Goal: Task Accomplishment & Management: Manage account settings

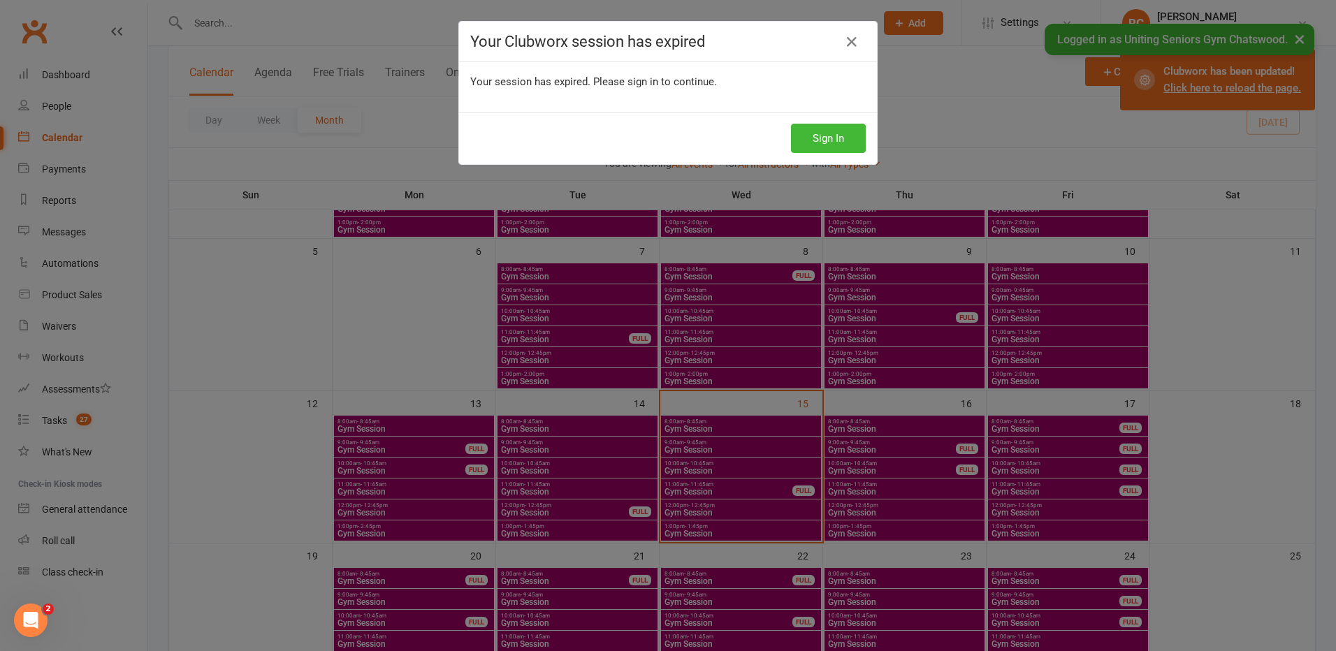
click at [837, 151] on div "Sign In" at bounding box center [668, 139] width 418 height 52
click at [833, 143] on button "Sign In" at bounding box center [828, 138] width 75 height 29
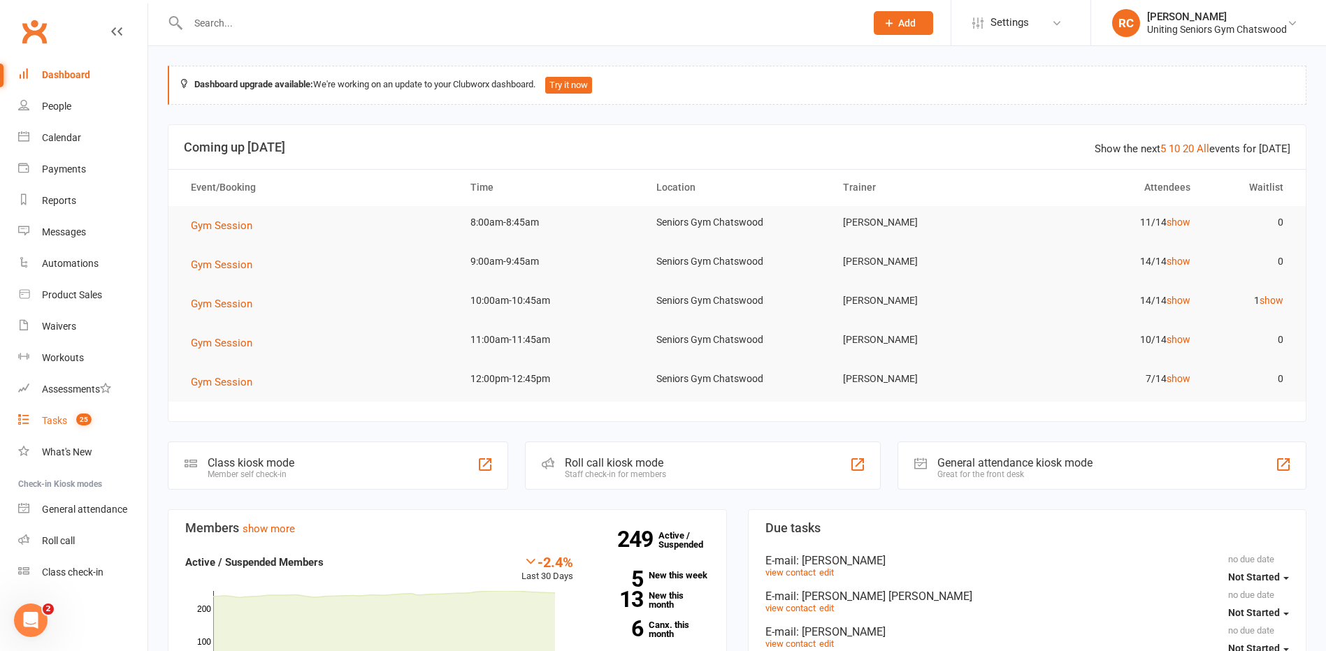
click at [66, 418] on div "Tasks" at bounding box center [54, 420] width 25 height 11
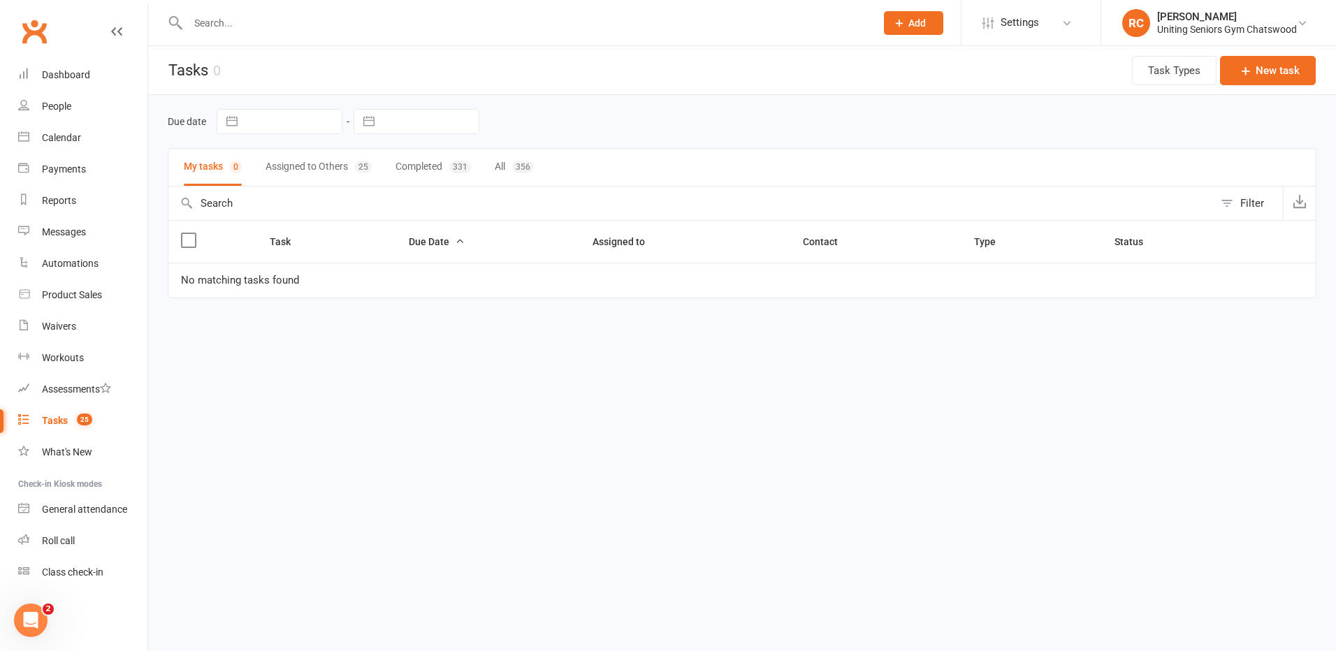
click at [342, 168] on button "Assigned to Others 25" at bounding box center [319, 167] width 106 height 37
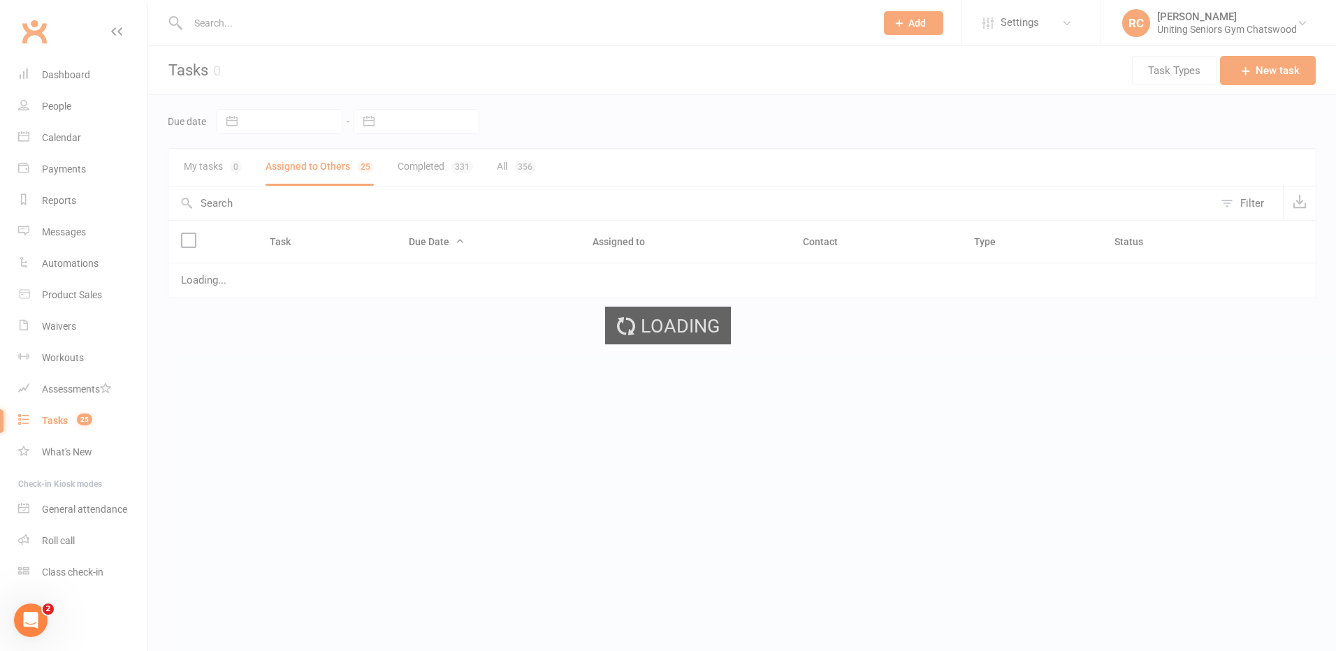
select select "started"
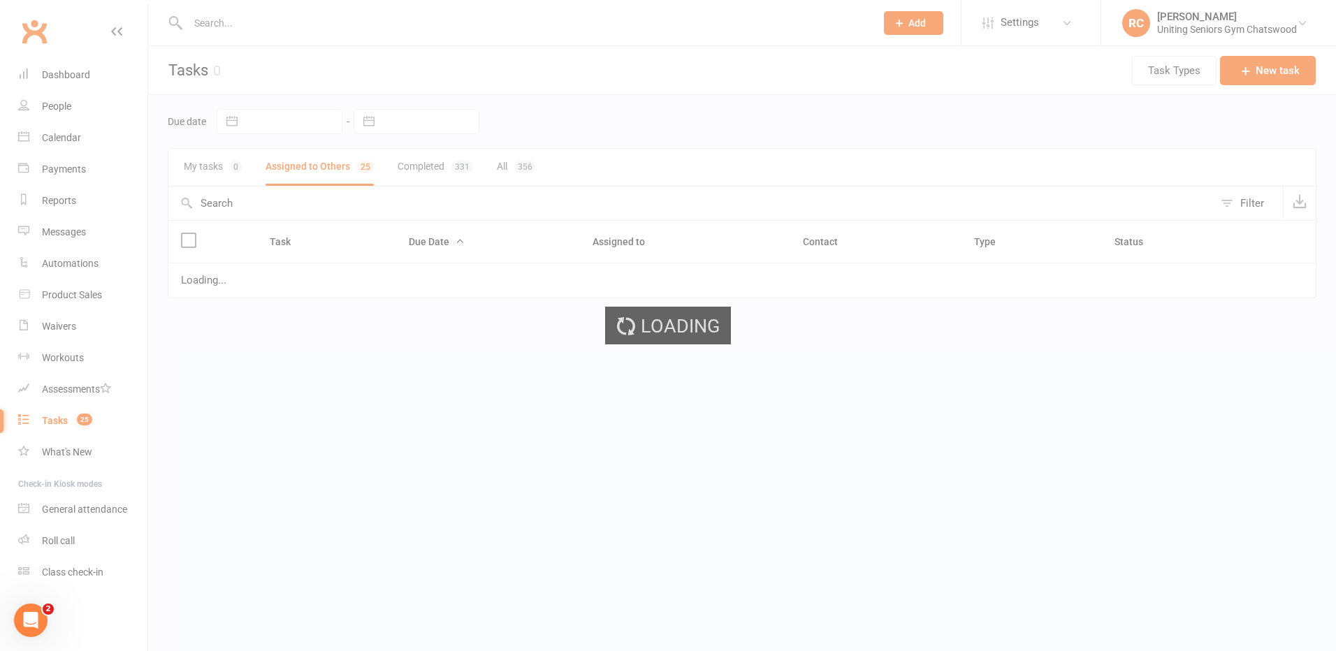
select select "started"
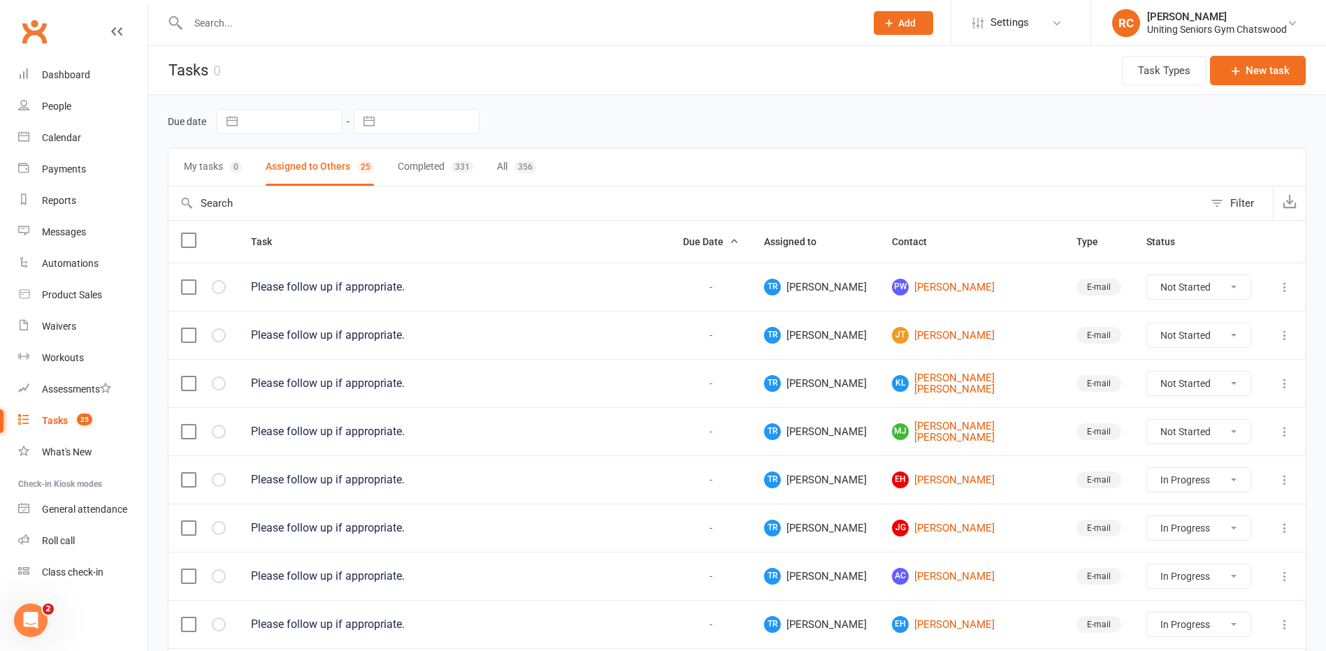
select select "started"
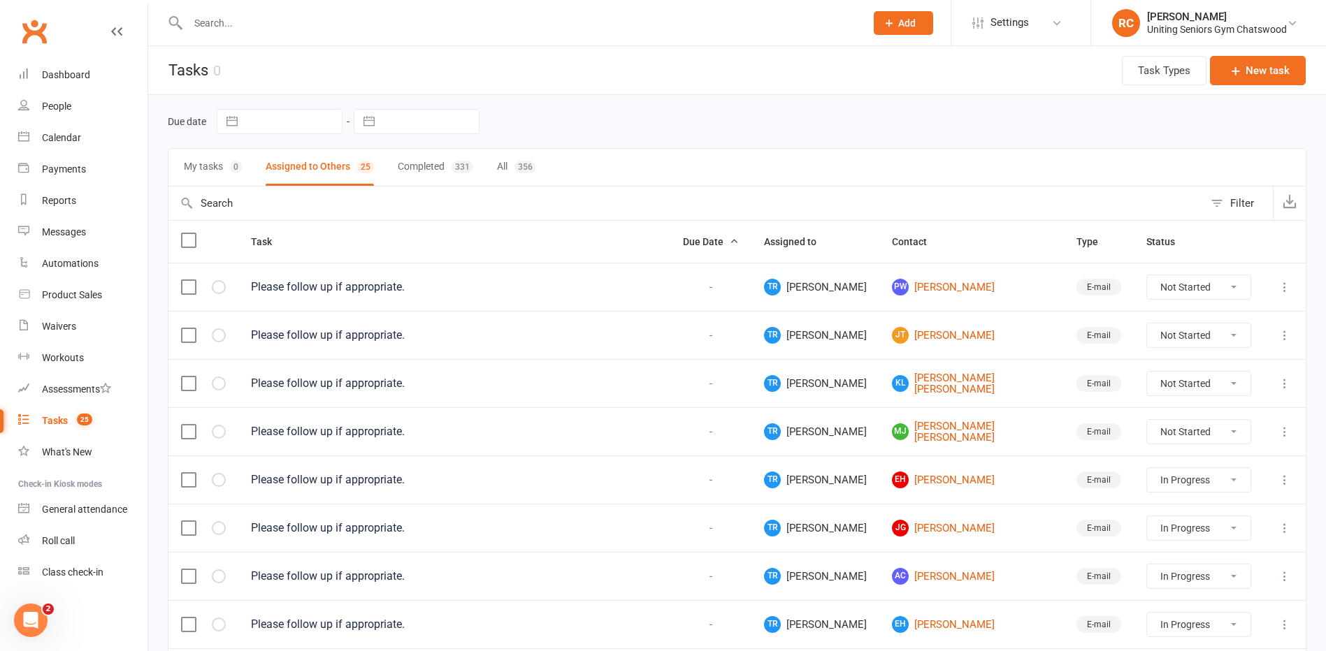
select select "started"
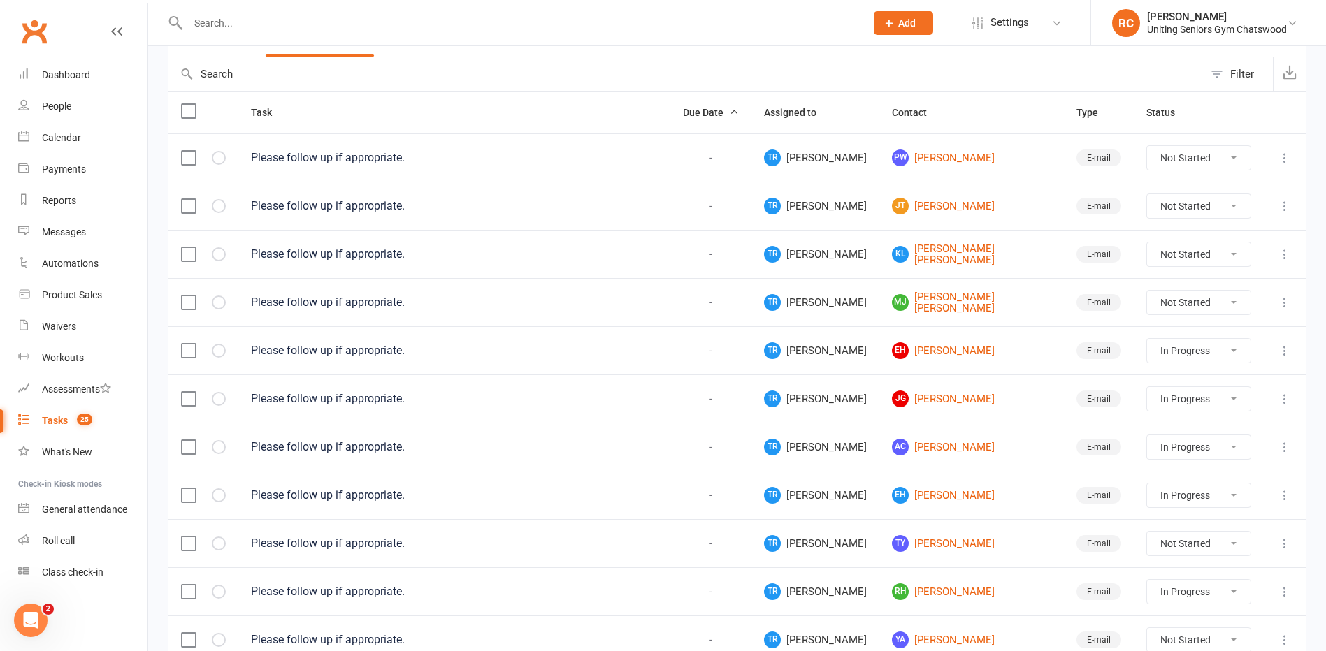
scroll to position [140, 0]
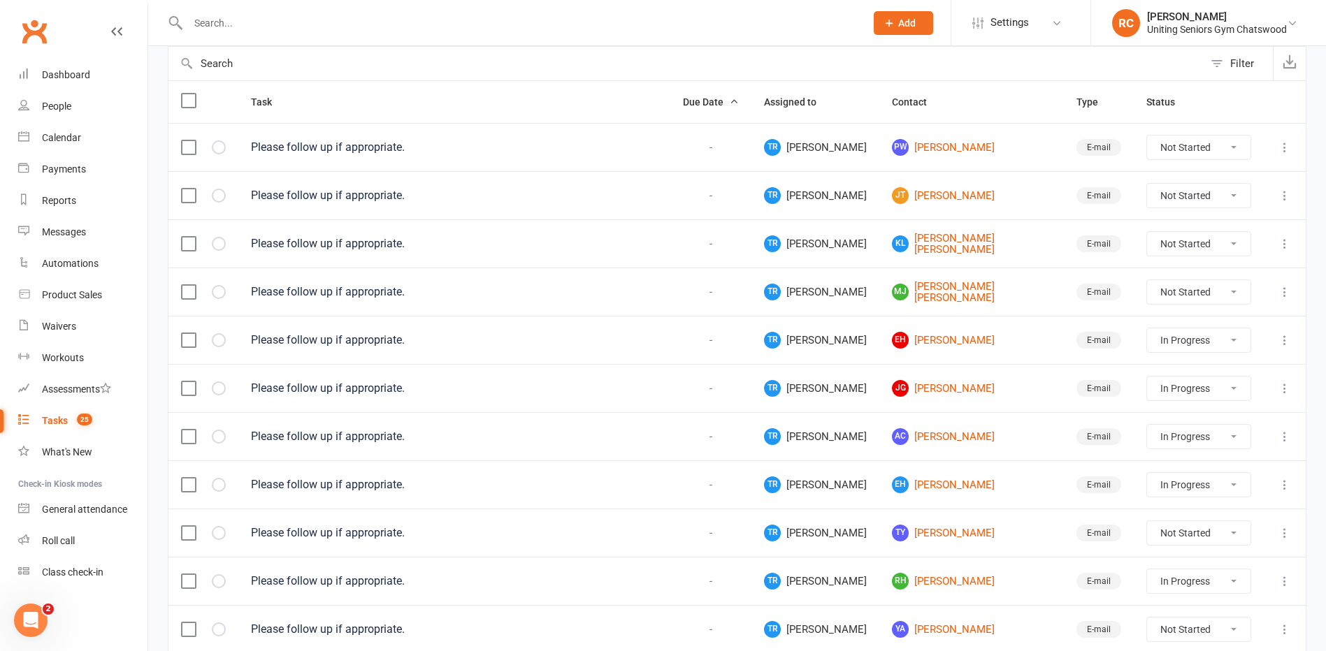
click at [1183, 197] on select "Not Started In Progress Waiting Complete" at bounding box center [1198, 196] width 103 height 24
click at [1147, 184] on select "Not Started In Progress Waiting Complete" at bounding box center [1198, 196] width 103 height 24
select select "unstarted"
select select "started"
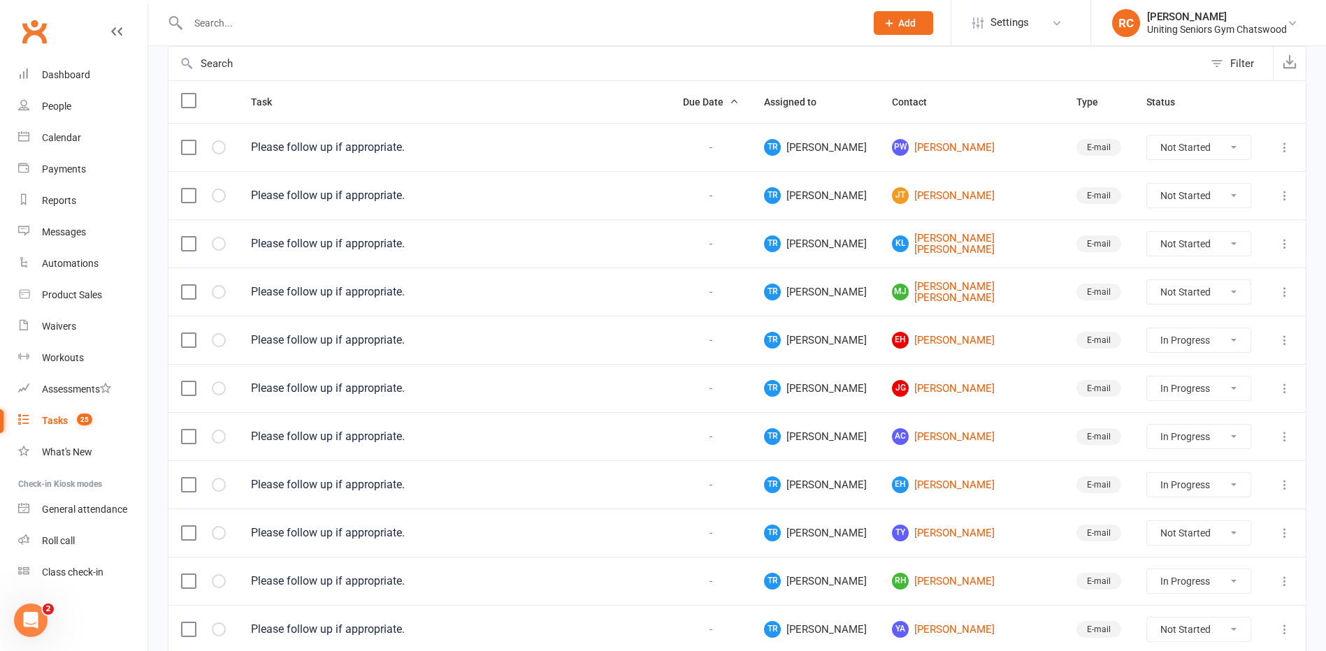
select select "started"
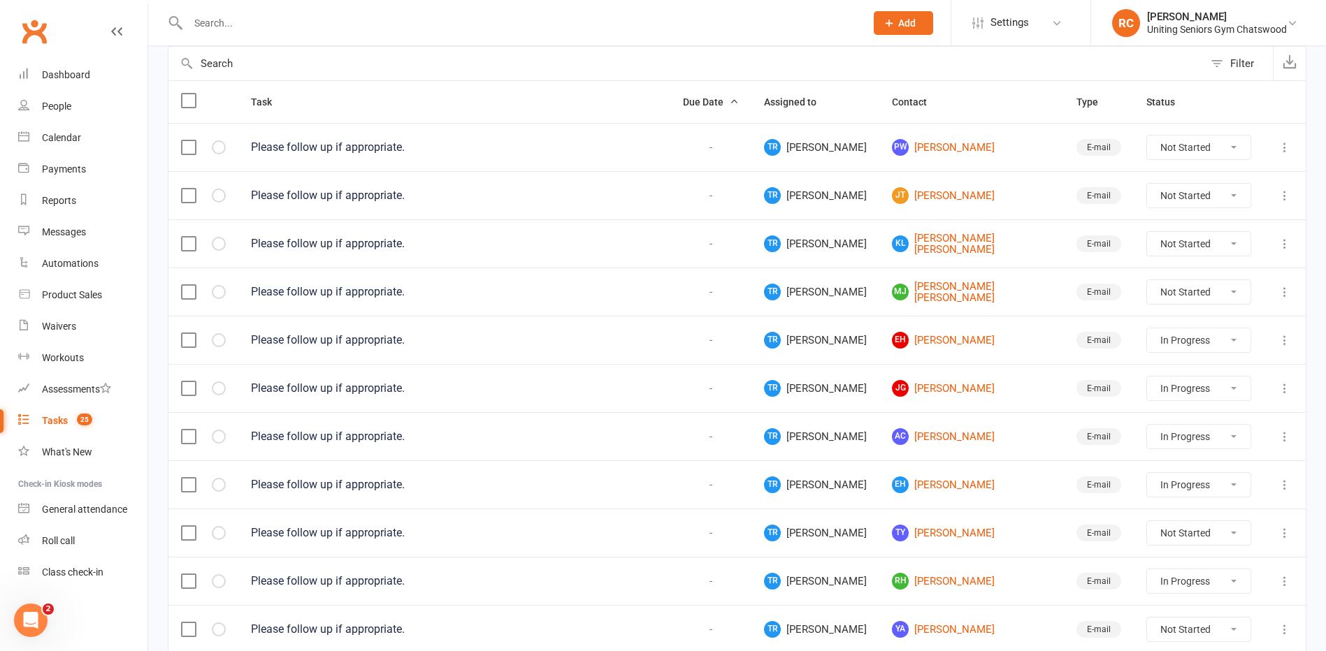
select select "started"
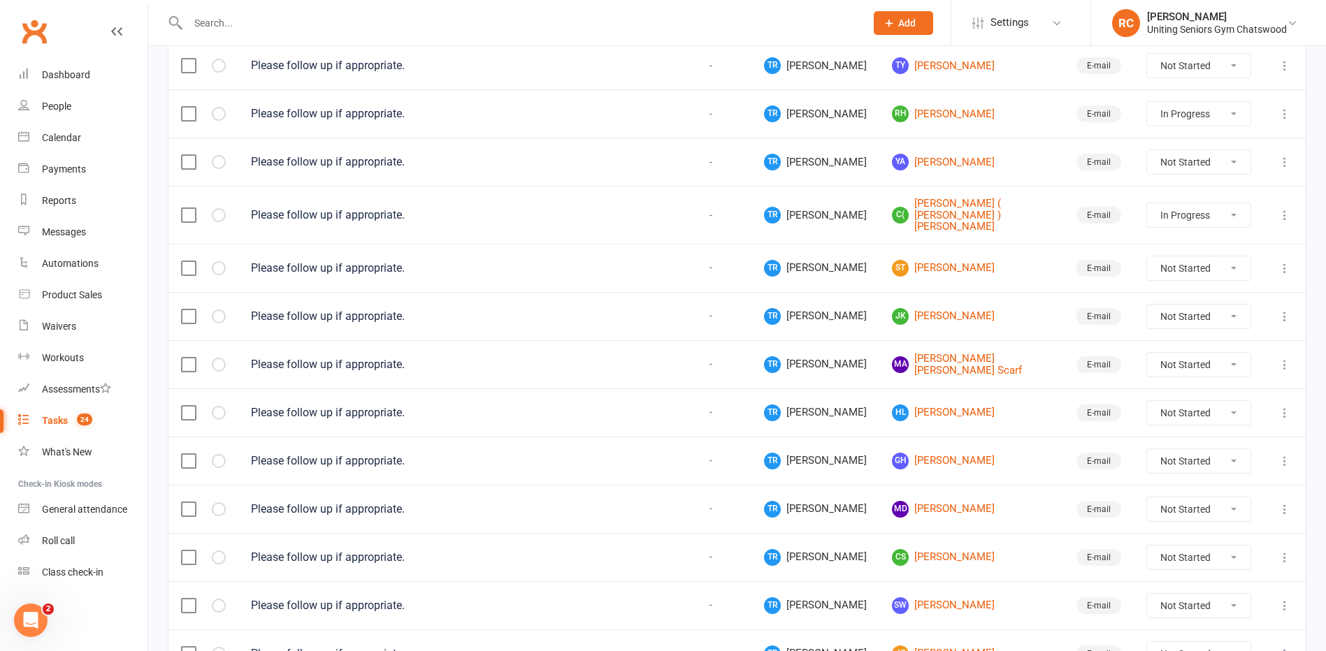
scroll to position [629, 0]
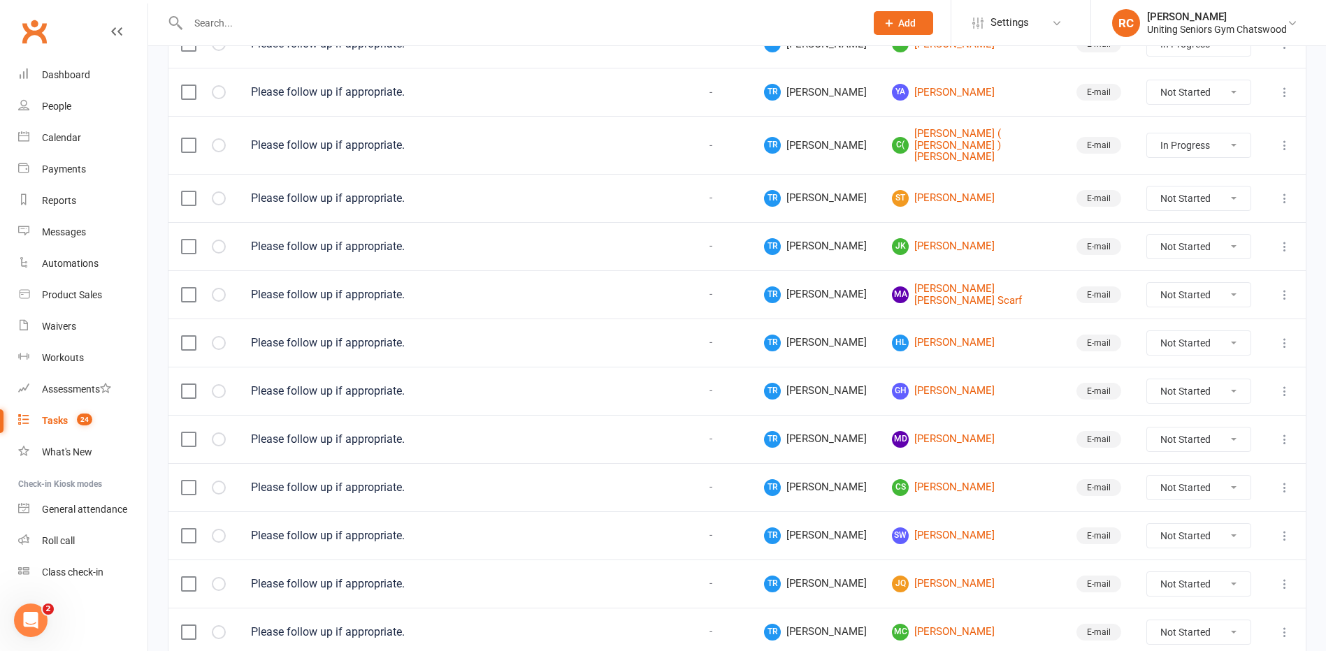
click at [1176, 382] on select "Not Started In Progress Waiting Complete" at bounding box center [1198, 392] width 103 height 24
click at [1147, 380] on select "Not Started In Progress Waiting Complete" at bounding box center [1198, 392] width 103 height 24
select select "unstarted"
select select "started"
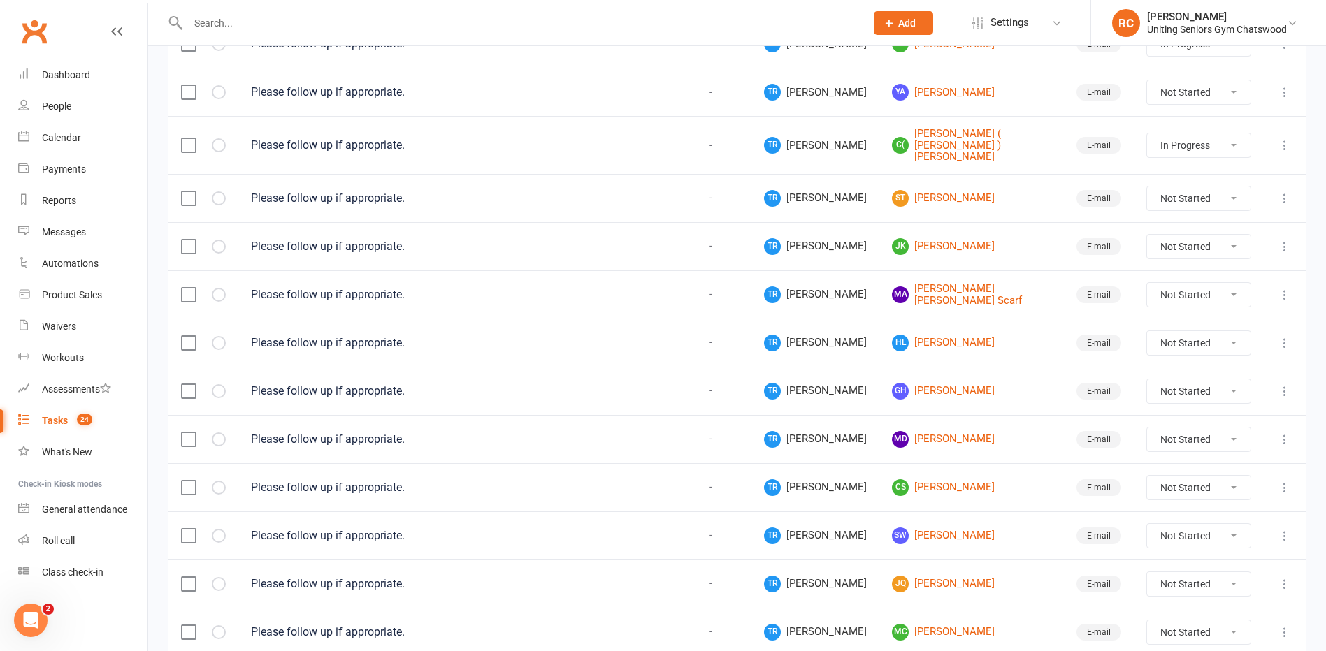
select select "started"
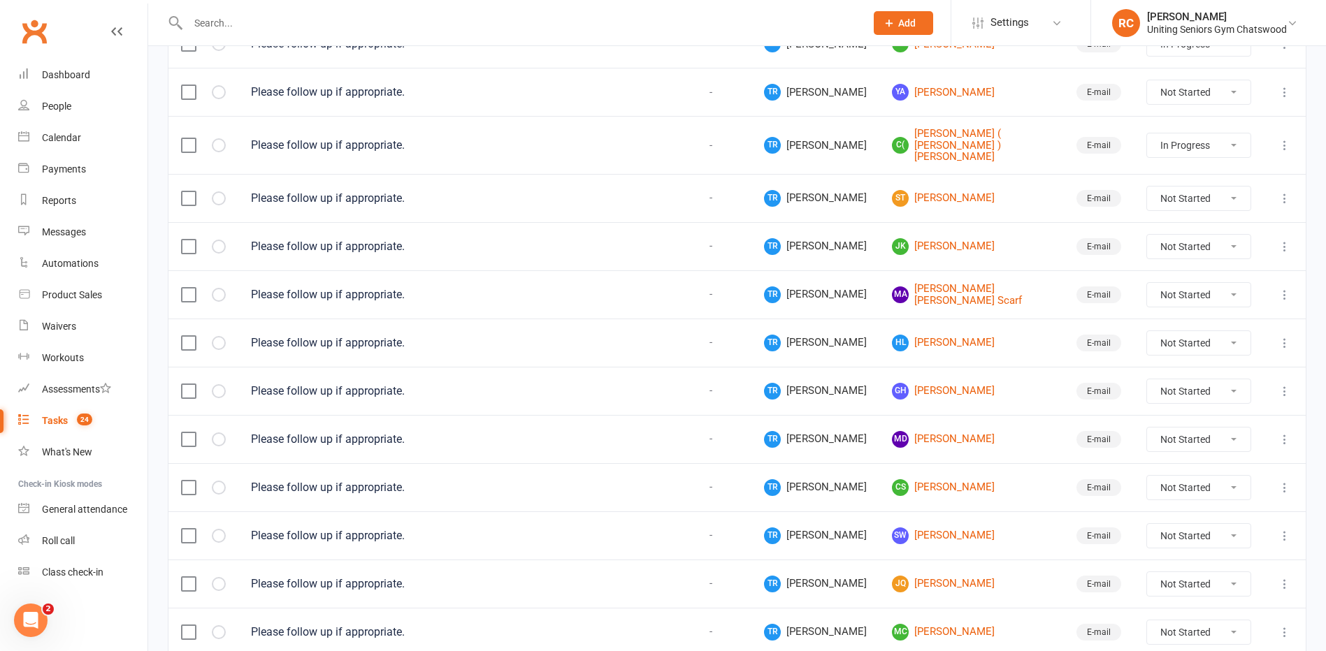
select select "started"
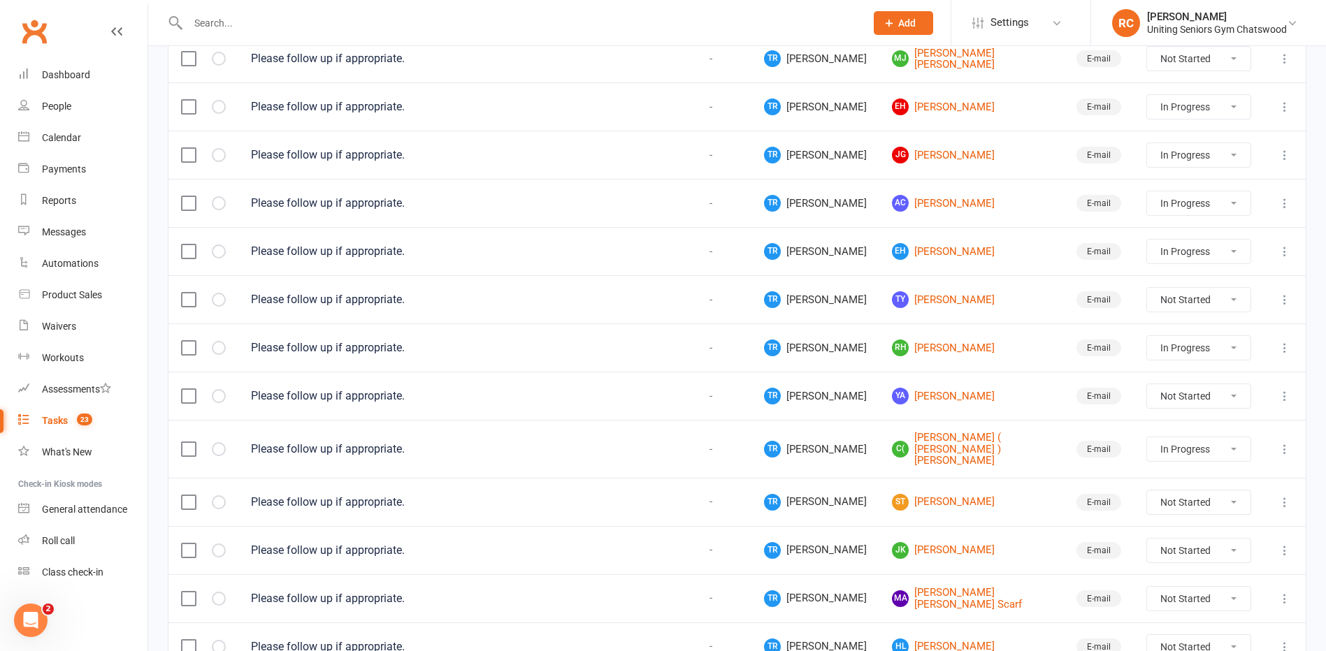
scroll to position [291, 0]
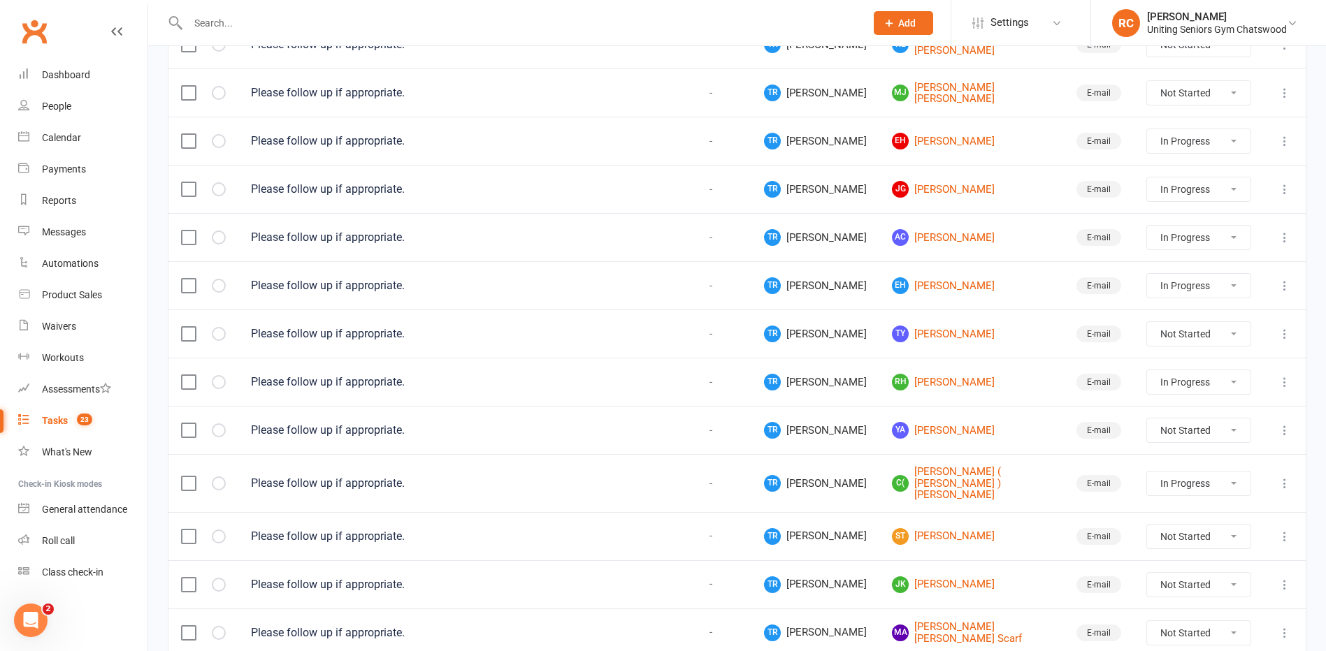
click at [1162, 525] on select "Not Started In Progress Waiting Complete" at bounding box center [1198, 537] width 103 height 24
click at [1147, 525] on select "Not Started In Progress Waiting Complete" at bounding box center [1198, 537] width 103 height 24
select select "unstarted"
select select "started"
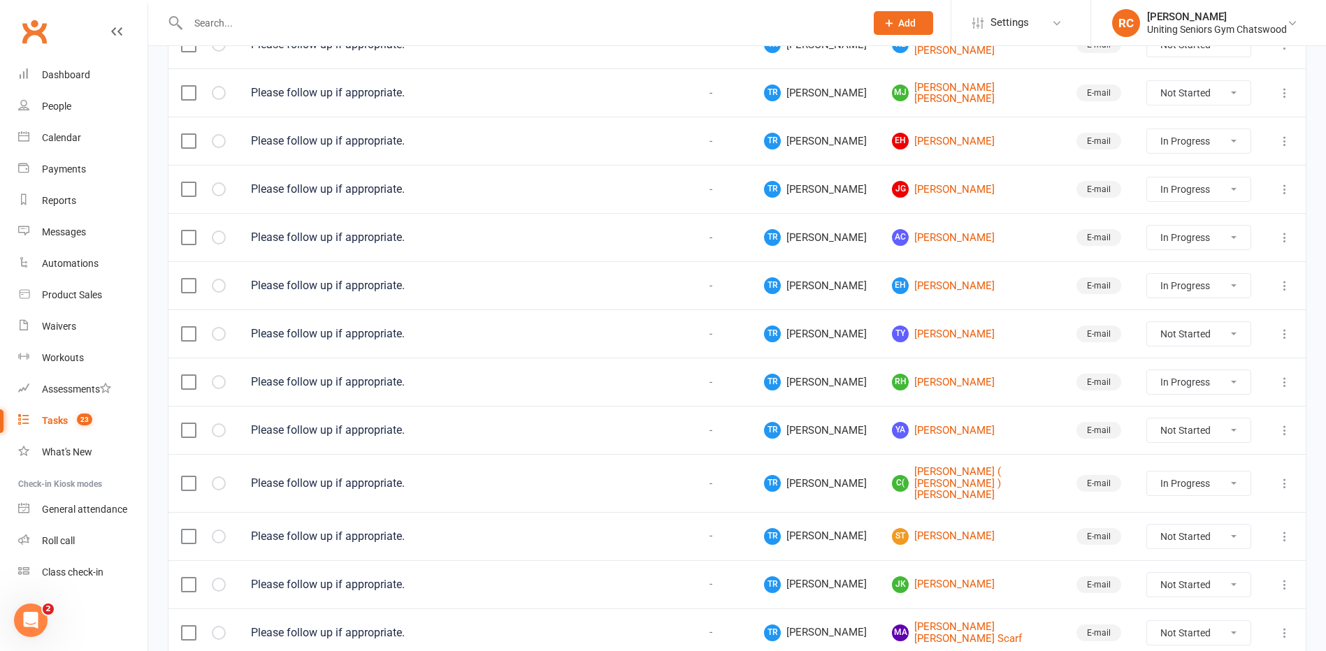
select select "started"
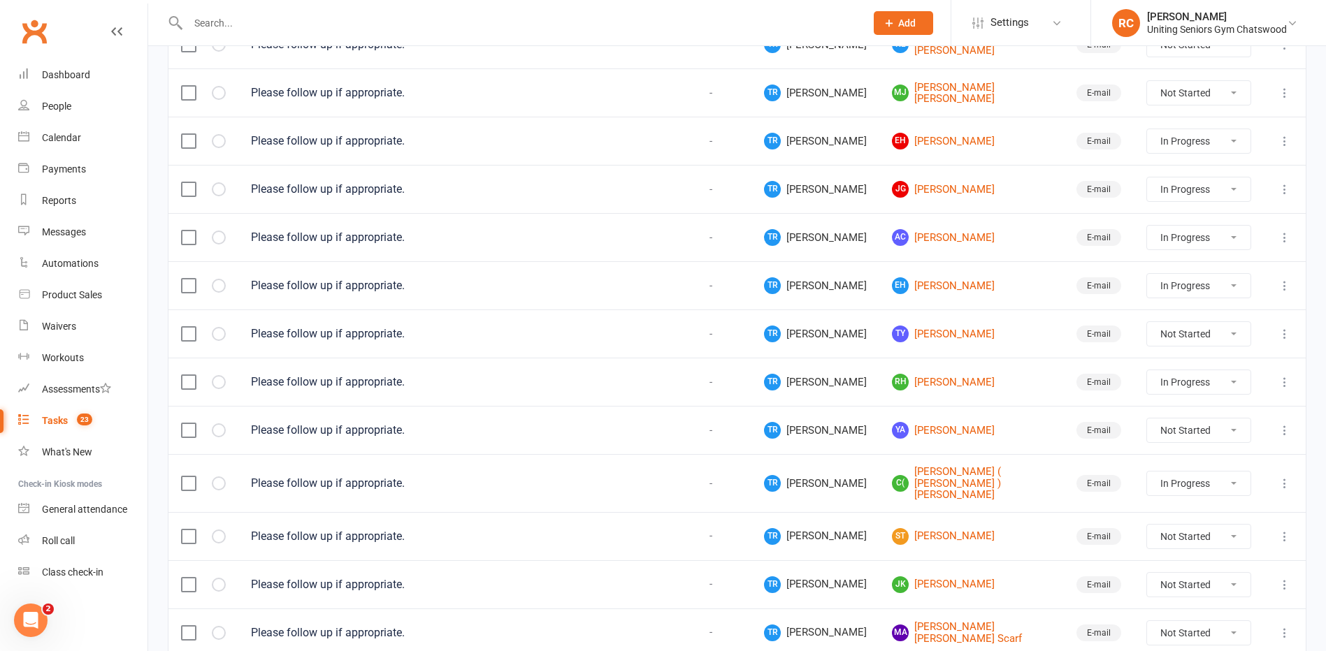
select select "started"
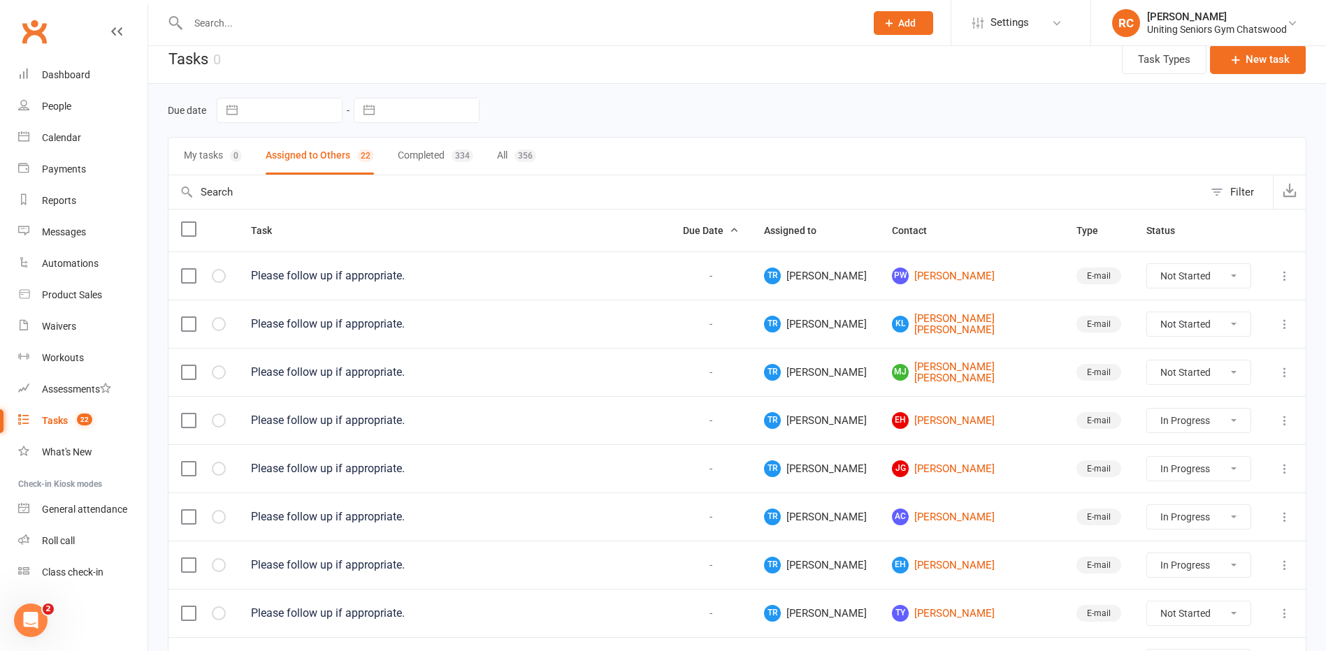
scroll to position [0, 0]
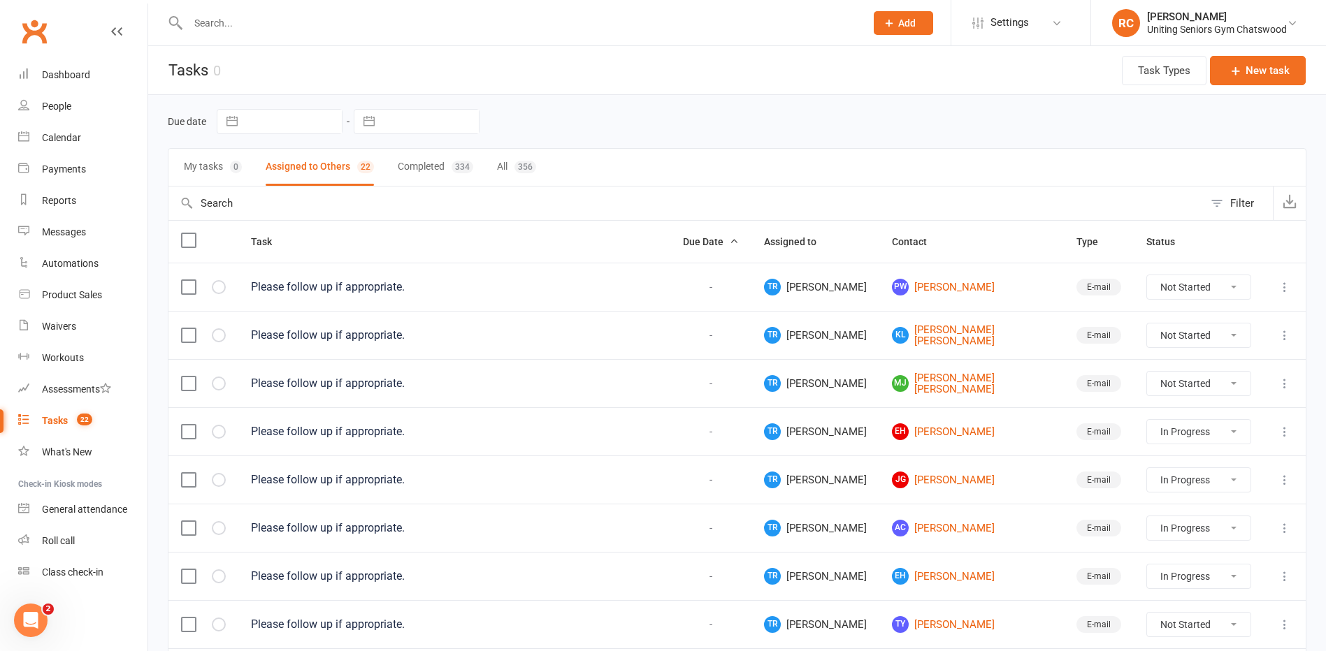
click at [431, 168] on button "Completed 334" at bounding box center [435, 167] width 75 height 37
select select "started"
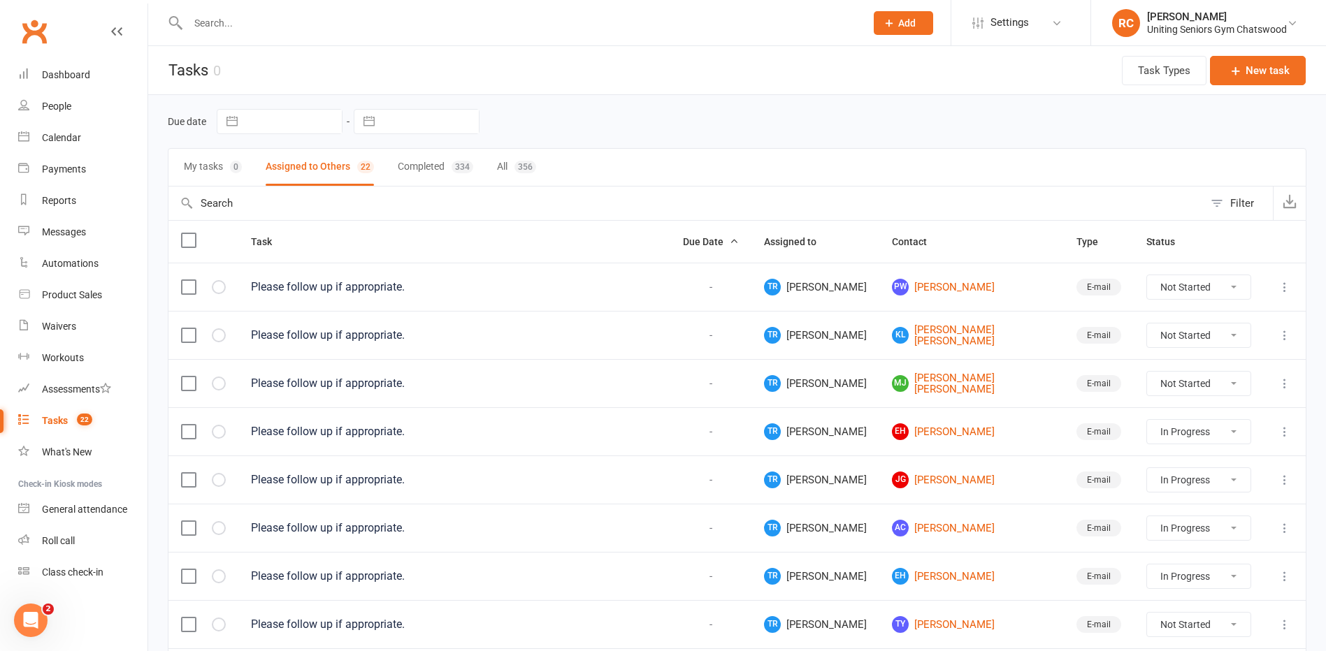
select select "started"
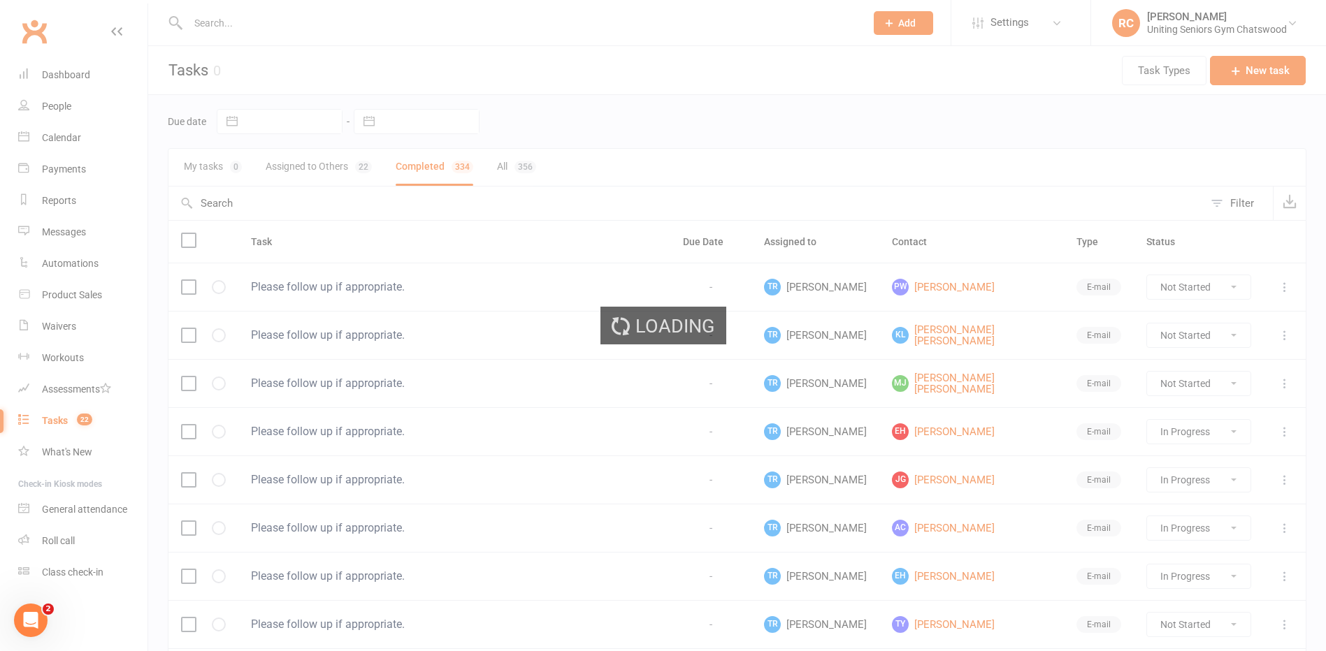
select select "started"
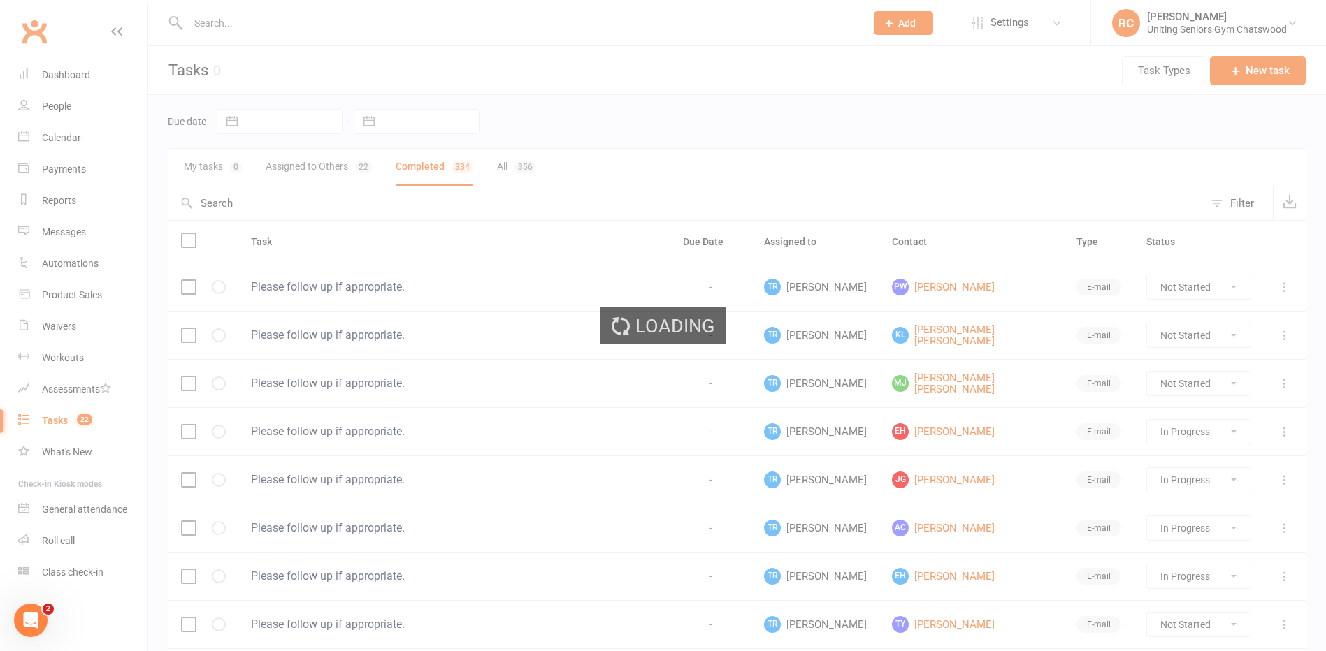
select select "started"
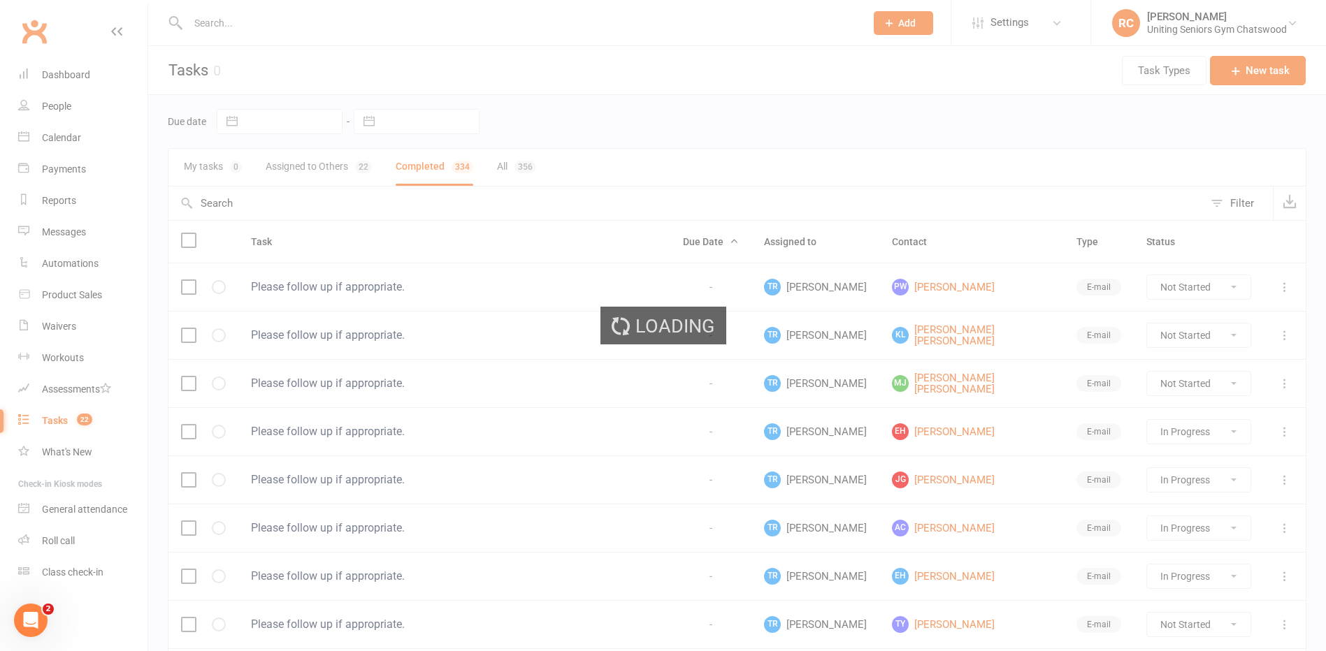
select select "started"
select select "finished"
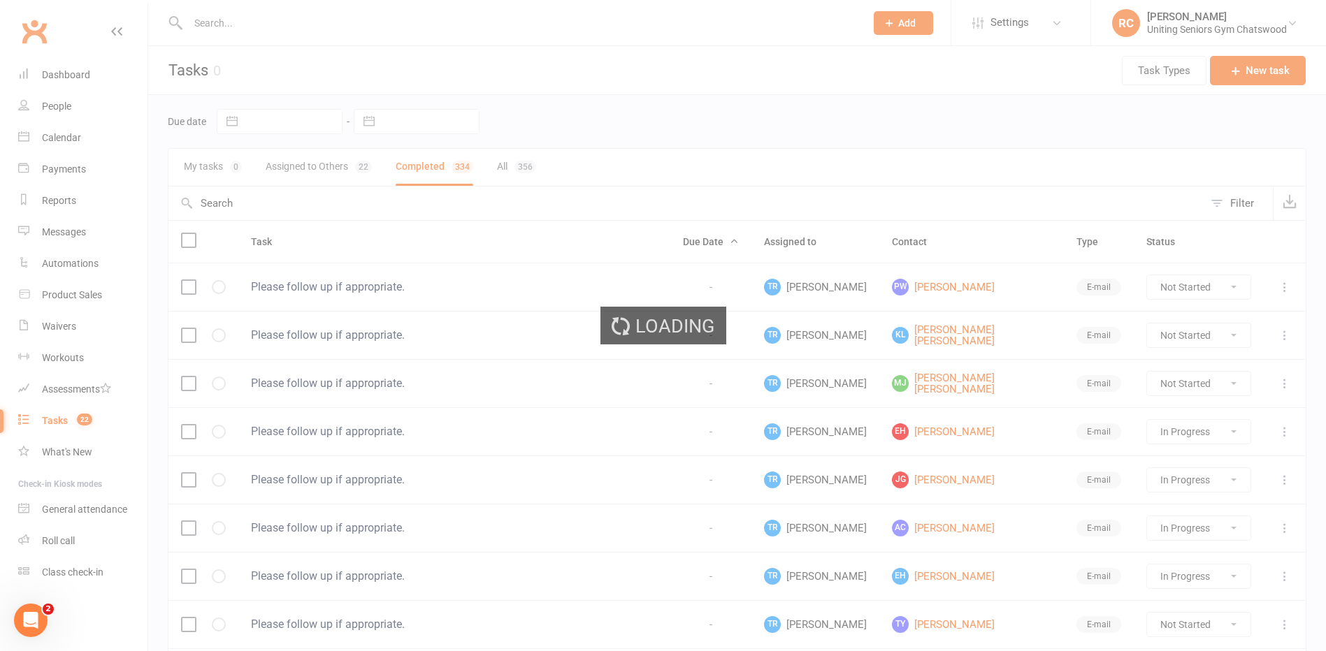
select select "finished"
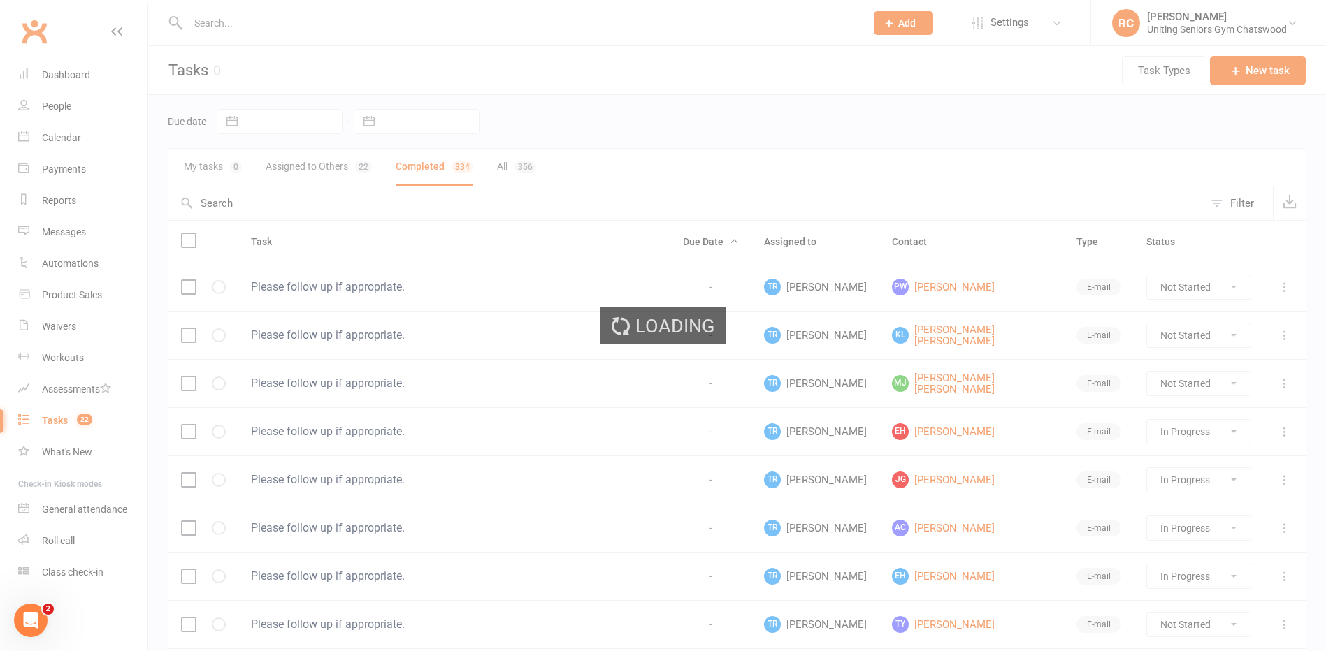
select select "finished"
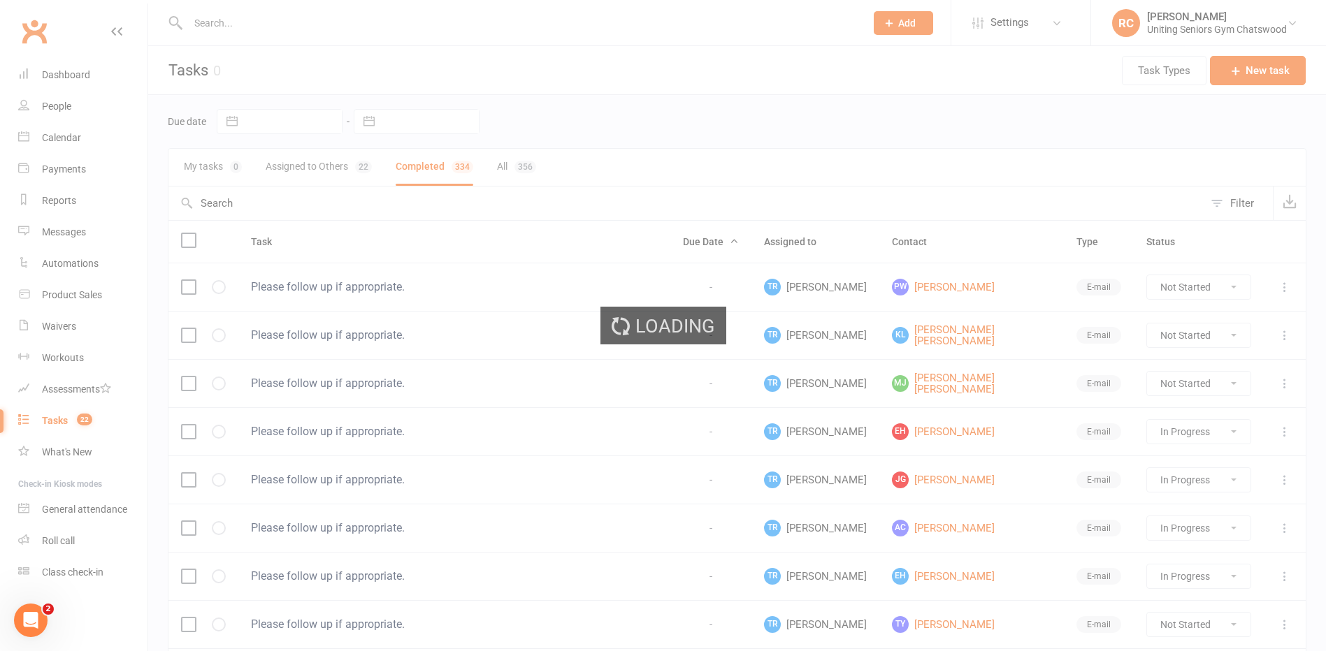
select select "finished"
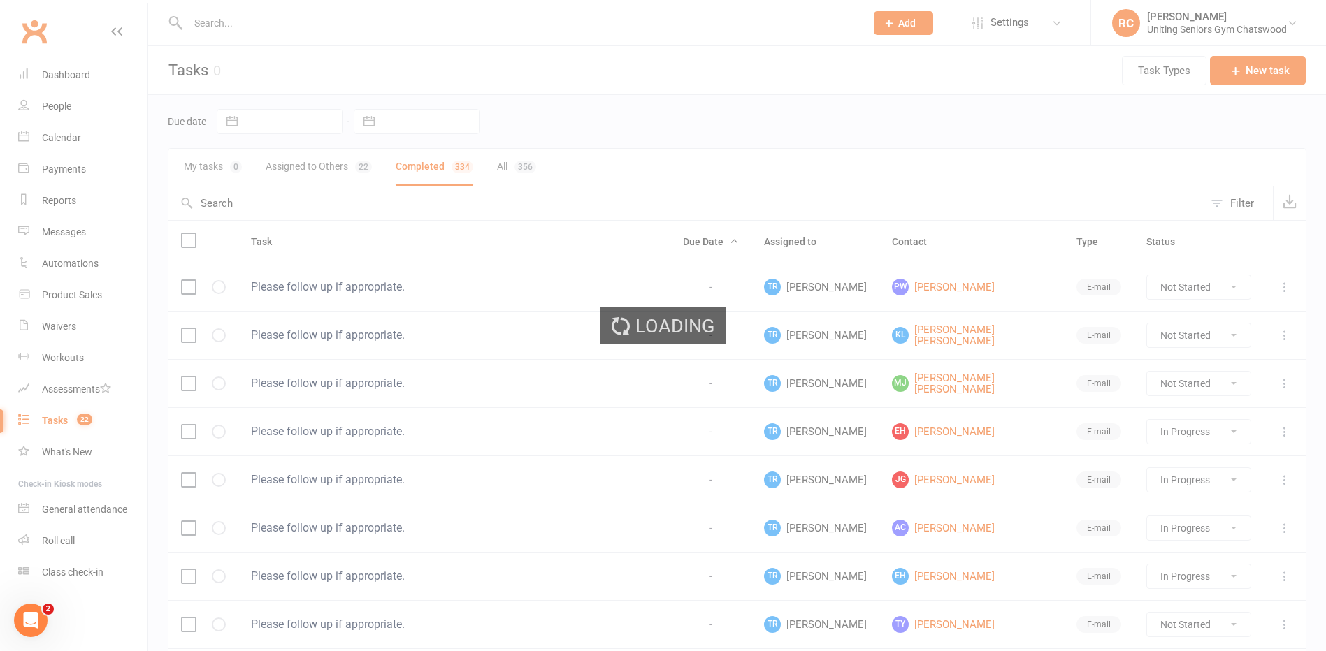
select select "finished"
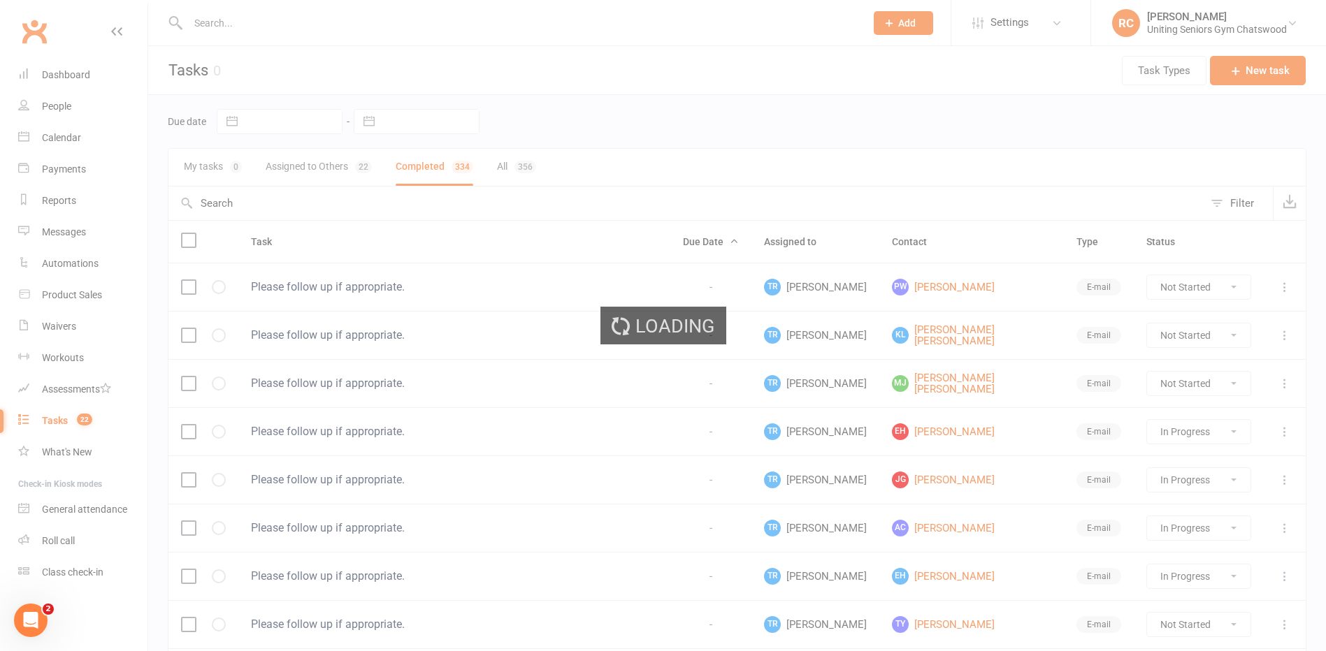
select select "finished"
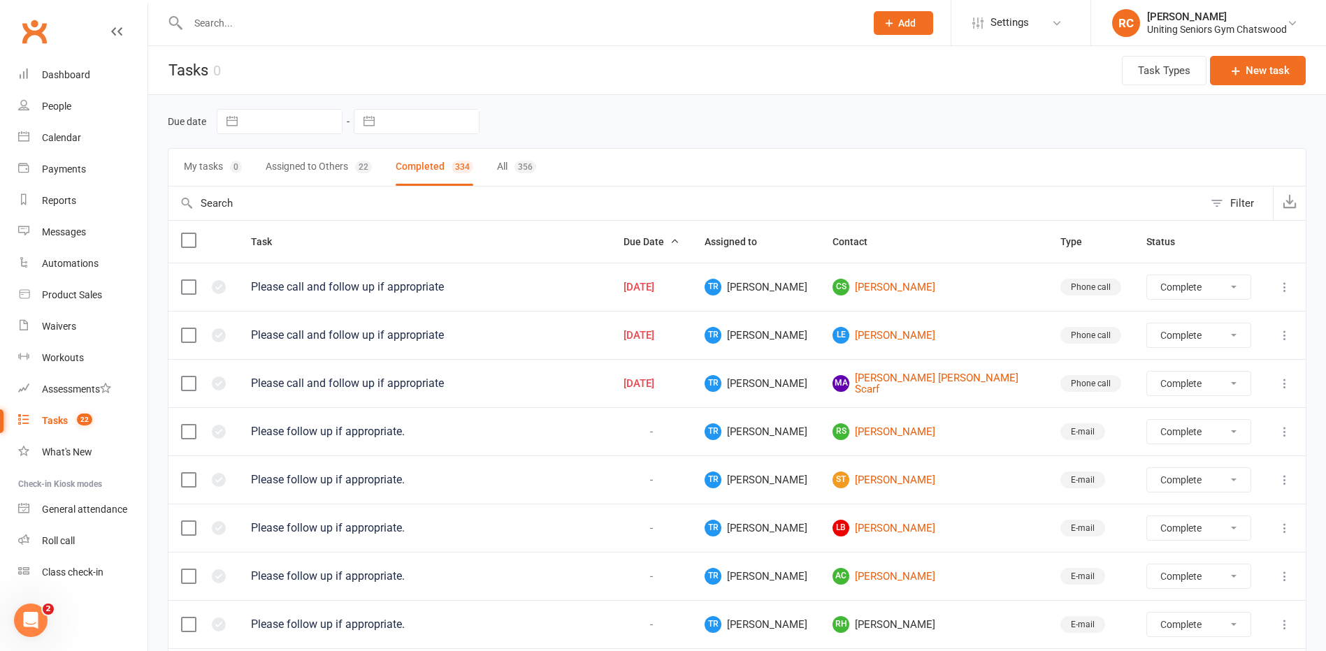
select select "finished"
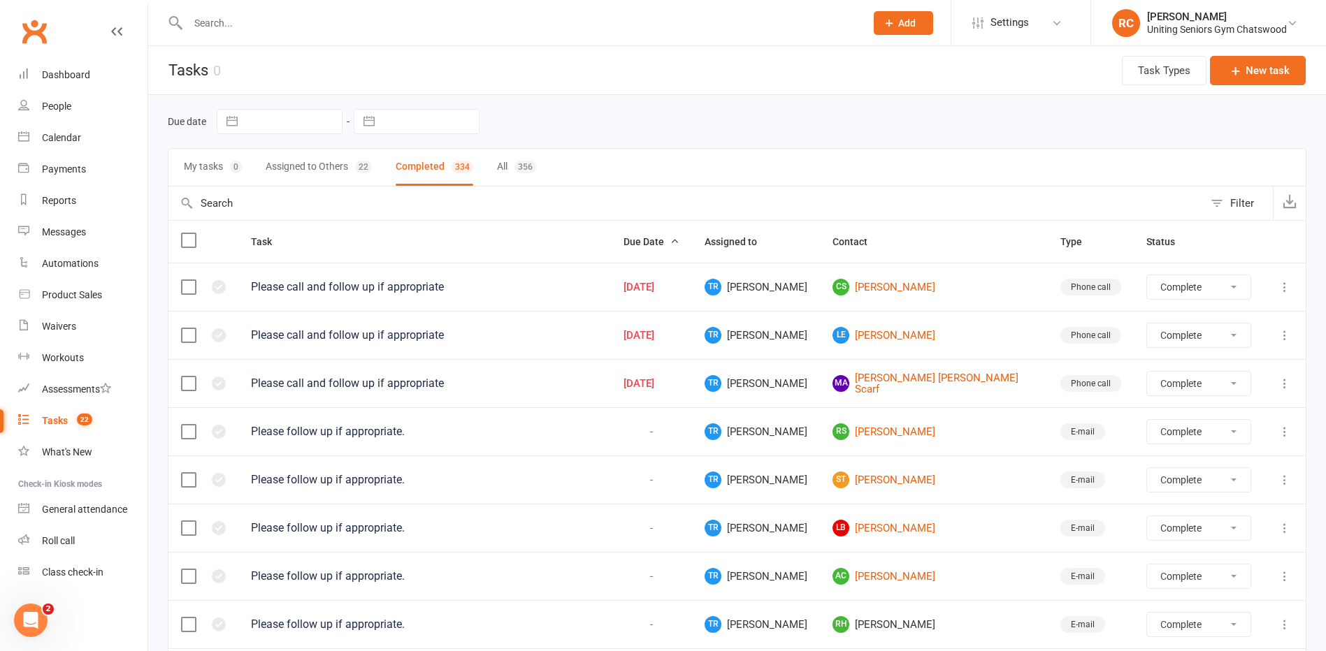
select select "finished"
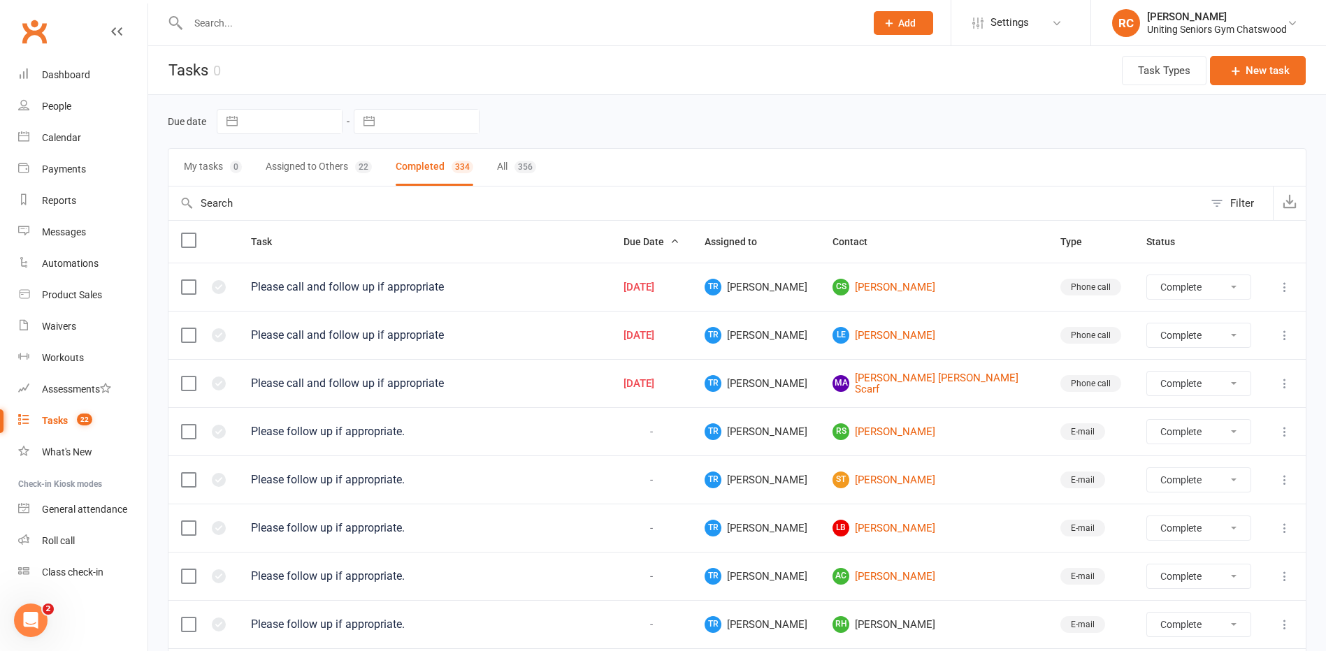
select select "finished"
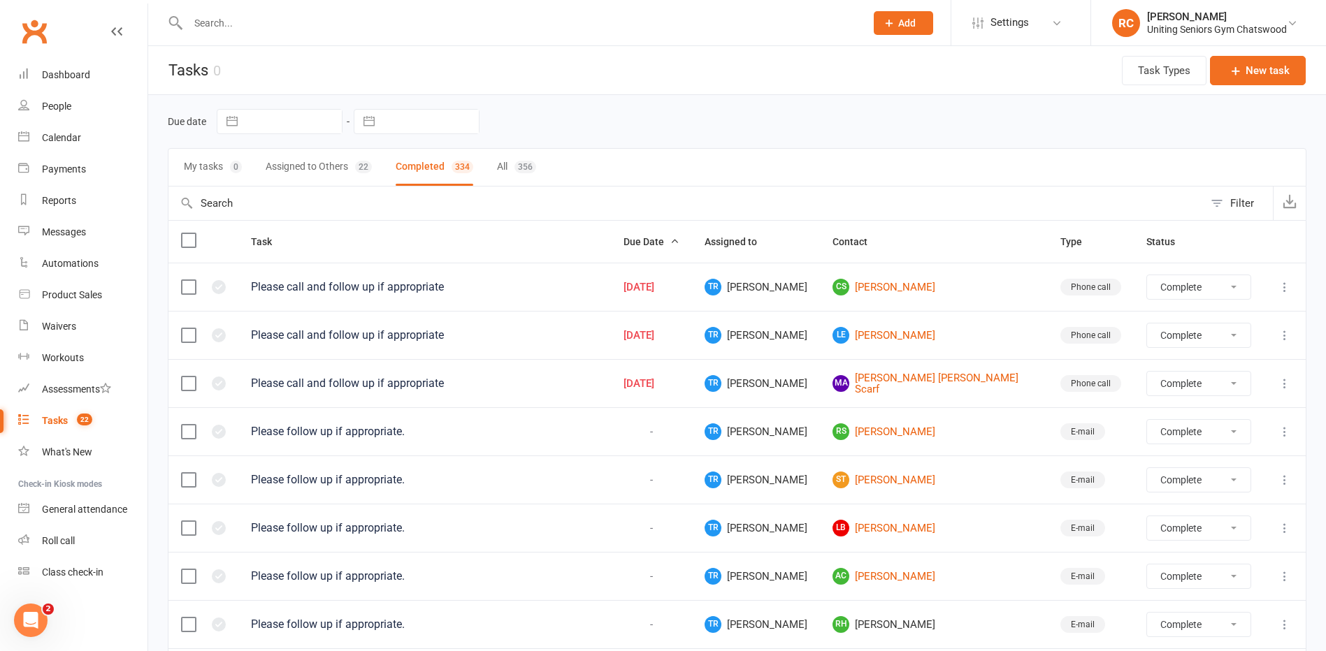
select select "finished"
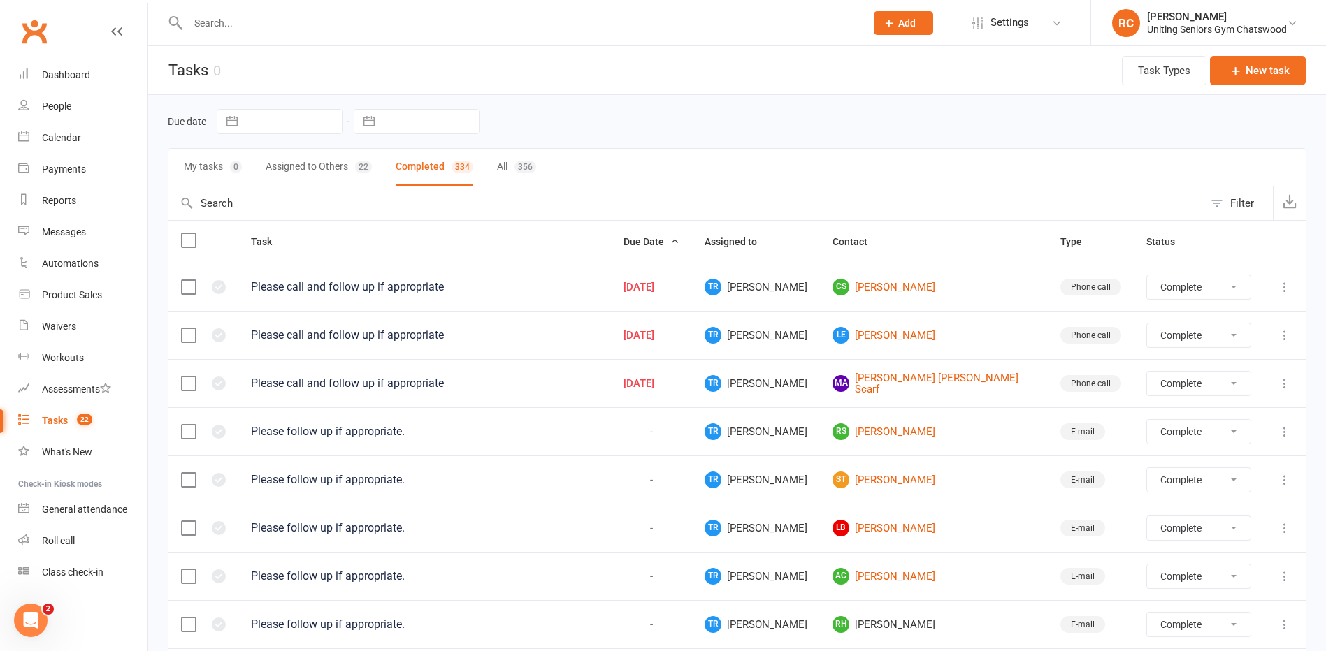
select select "finished"
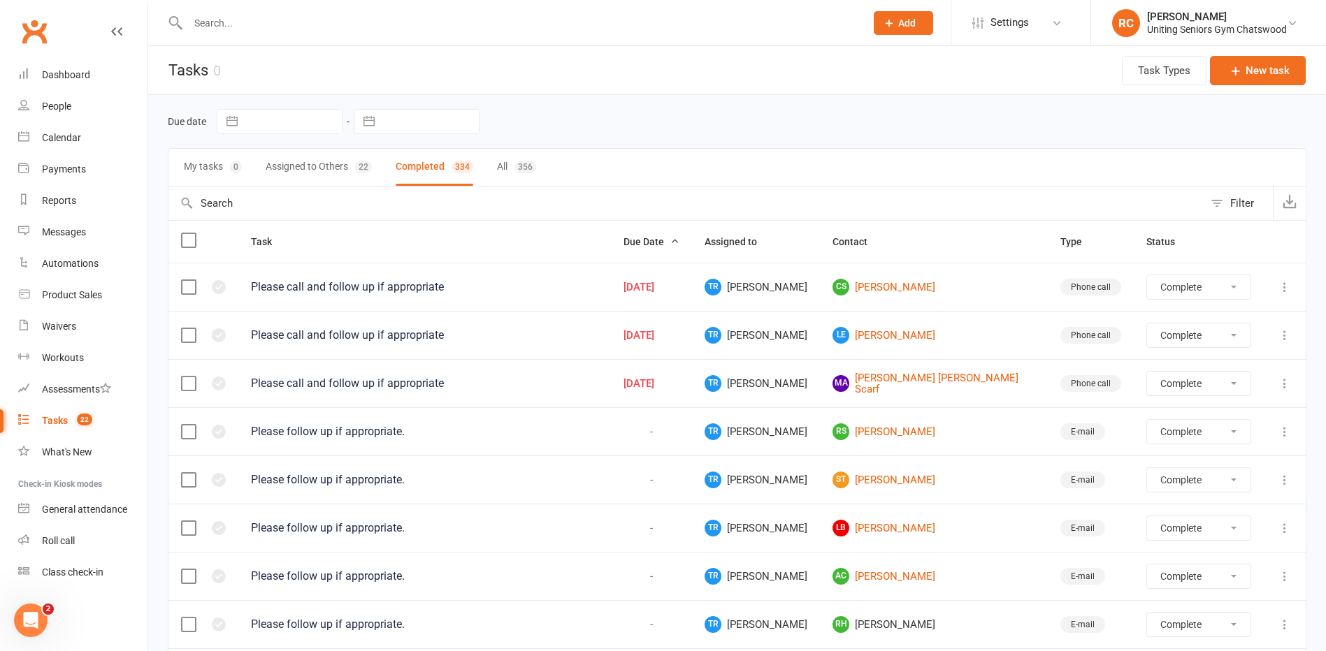
click at [514, 173] on button "All 356" at bounding box center [516, 167] width 39 height 37
select select "finished"
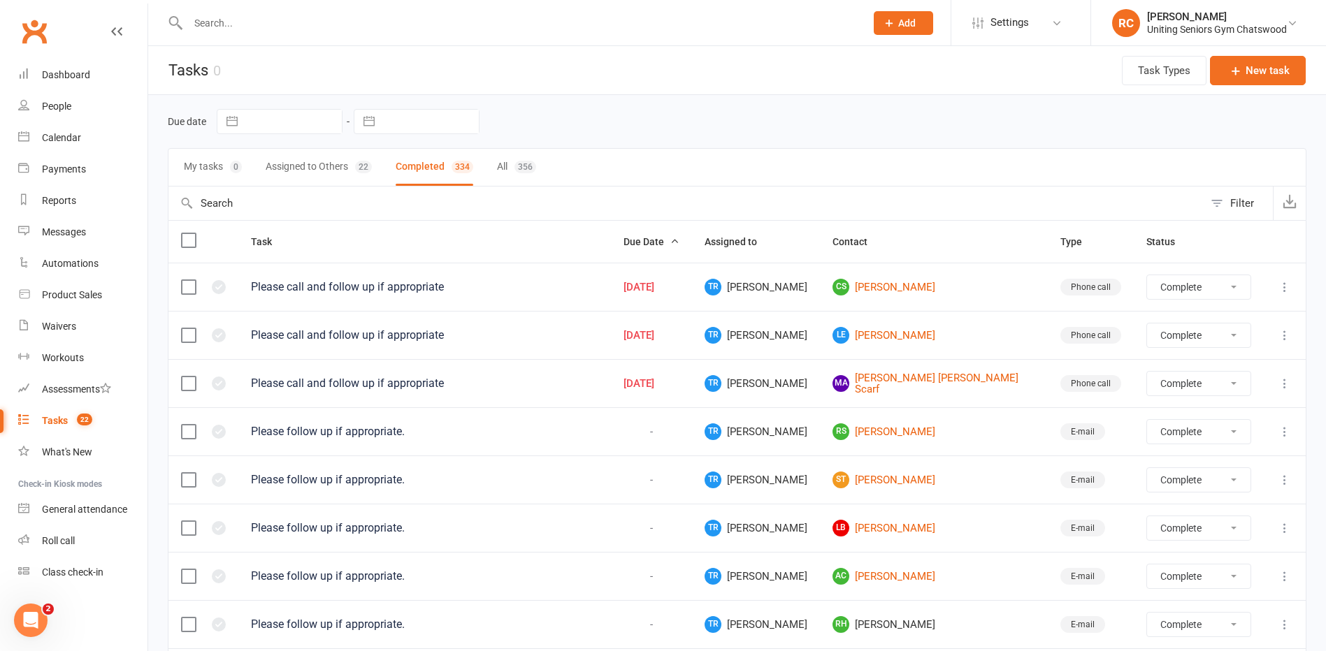
select select "finished"
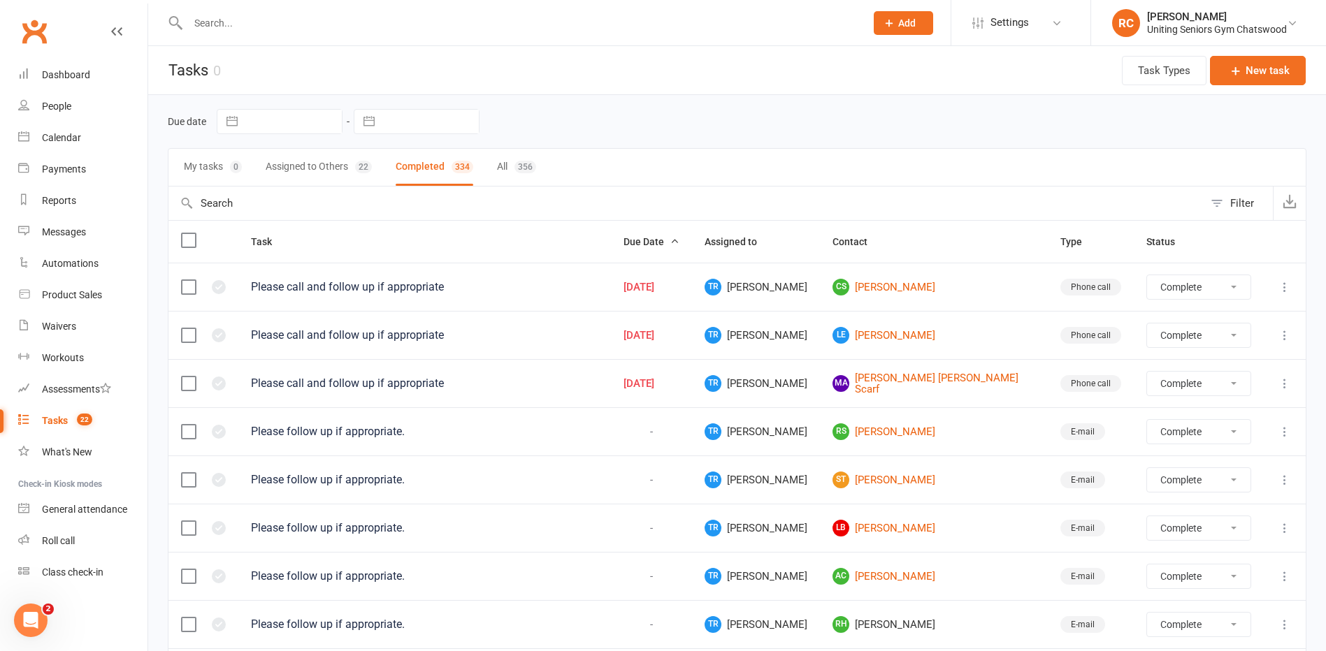
select select "finished"
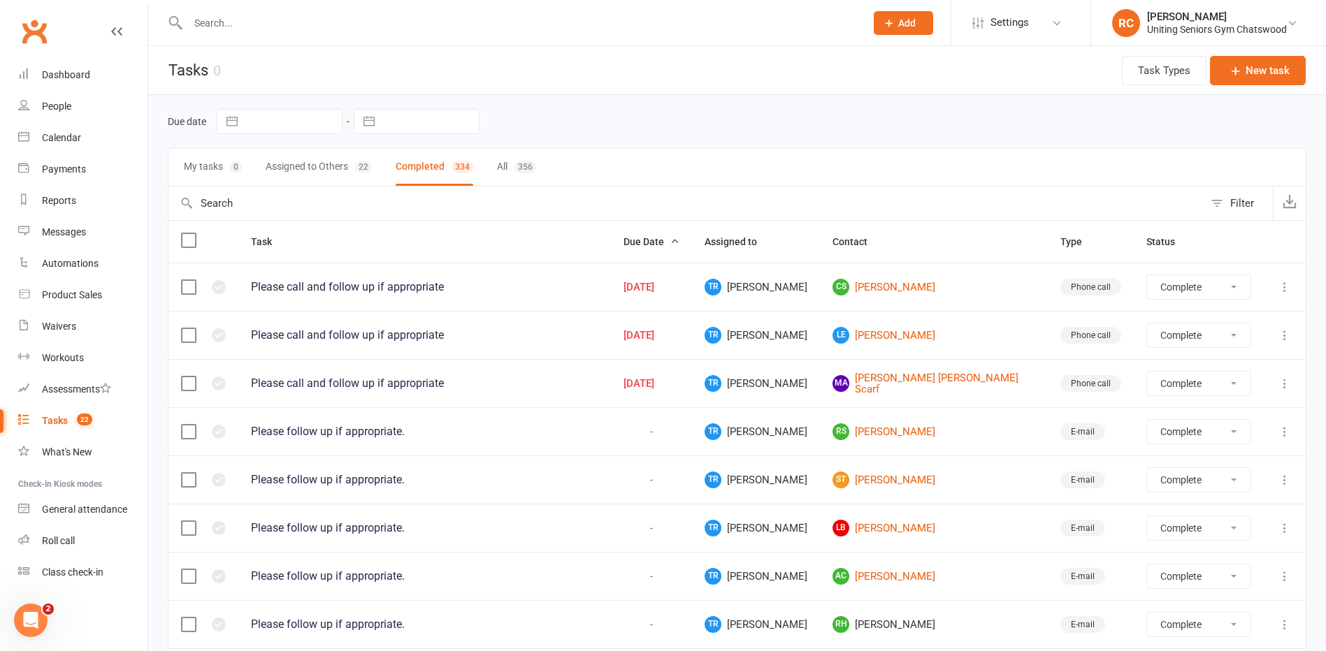
select select "finished"
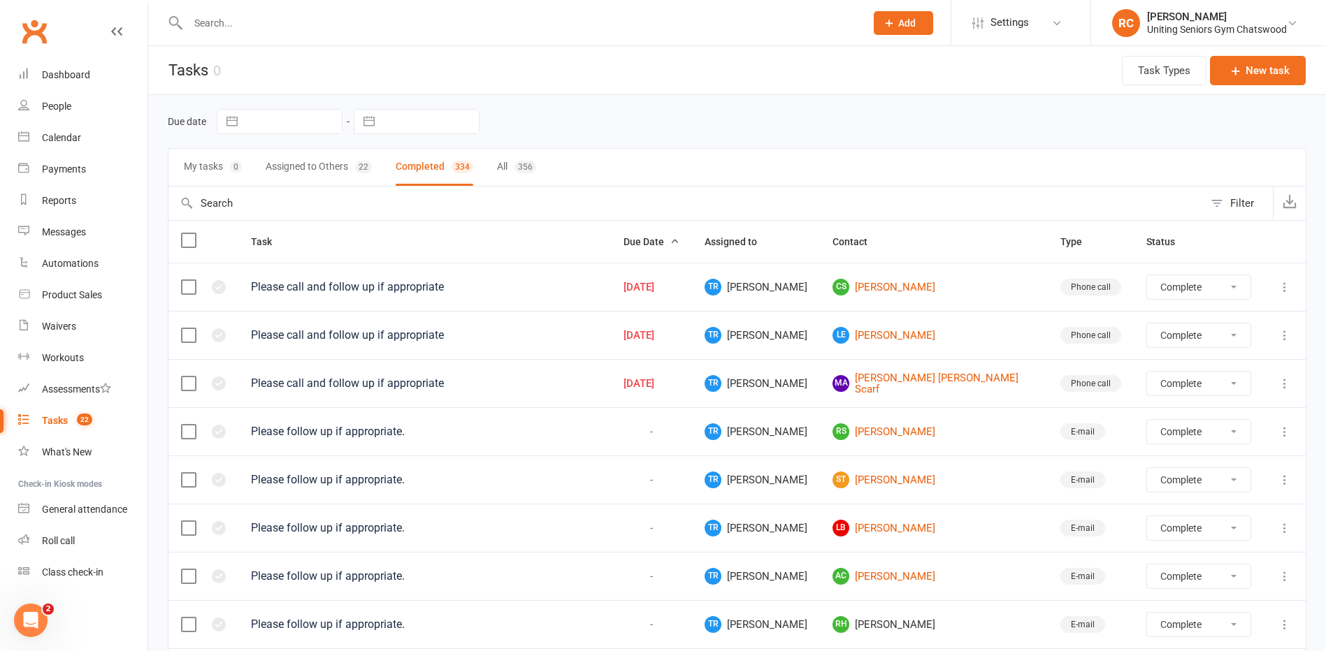
select select "finished"
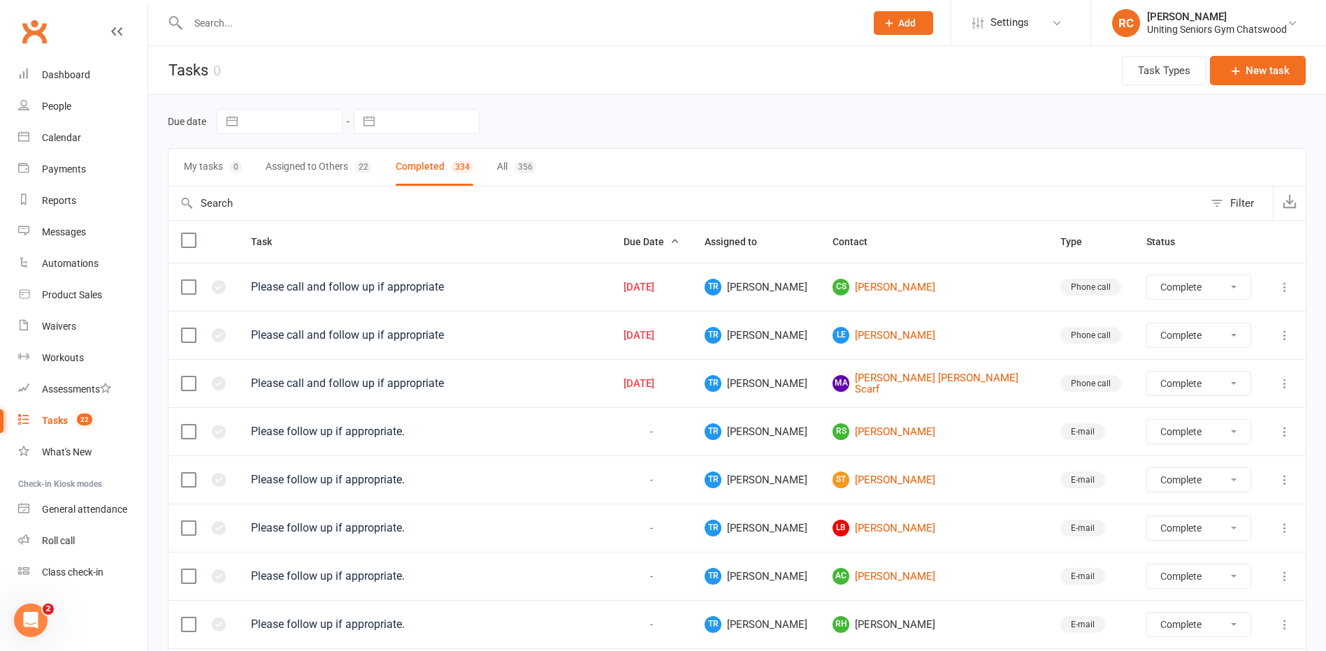
select select "finished"
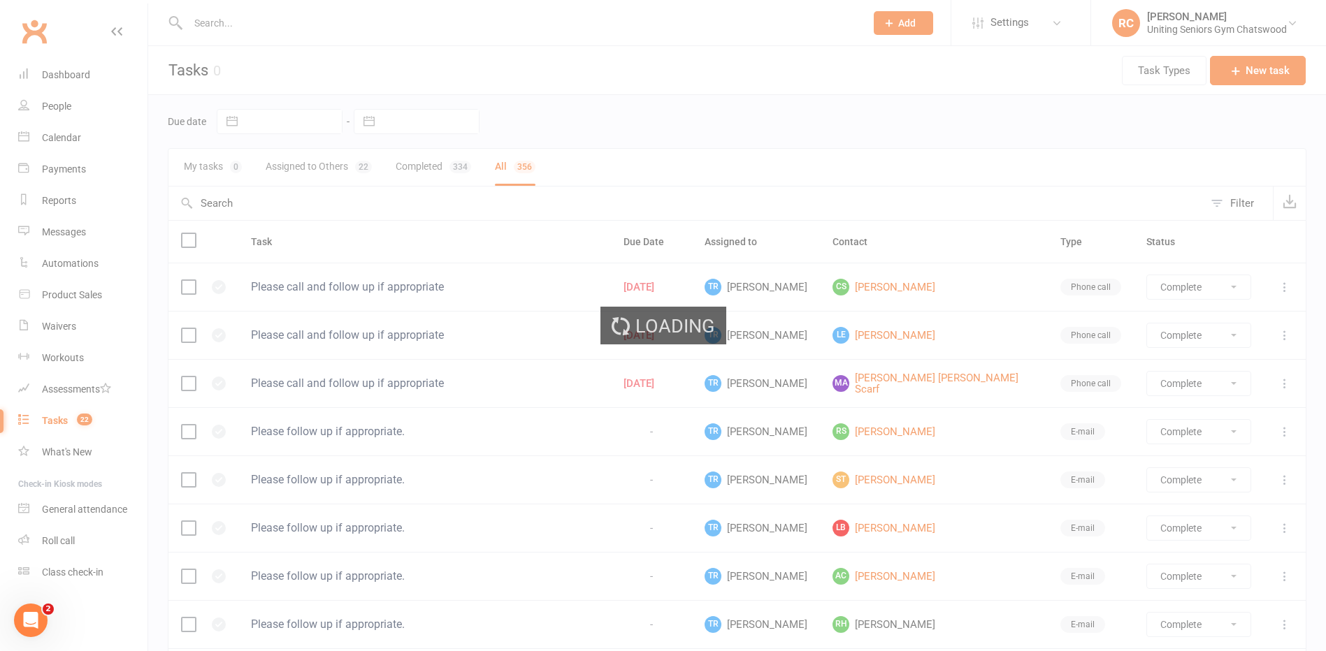
select select "finished"
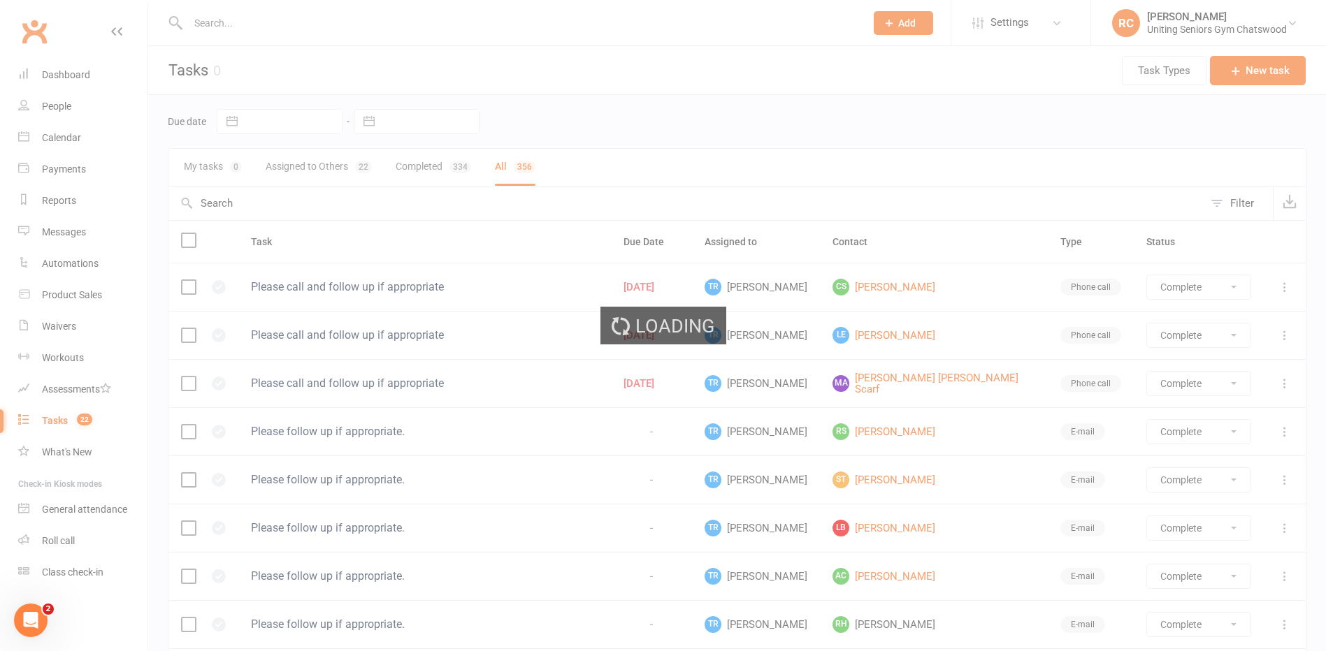
select select "finished"
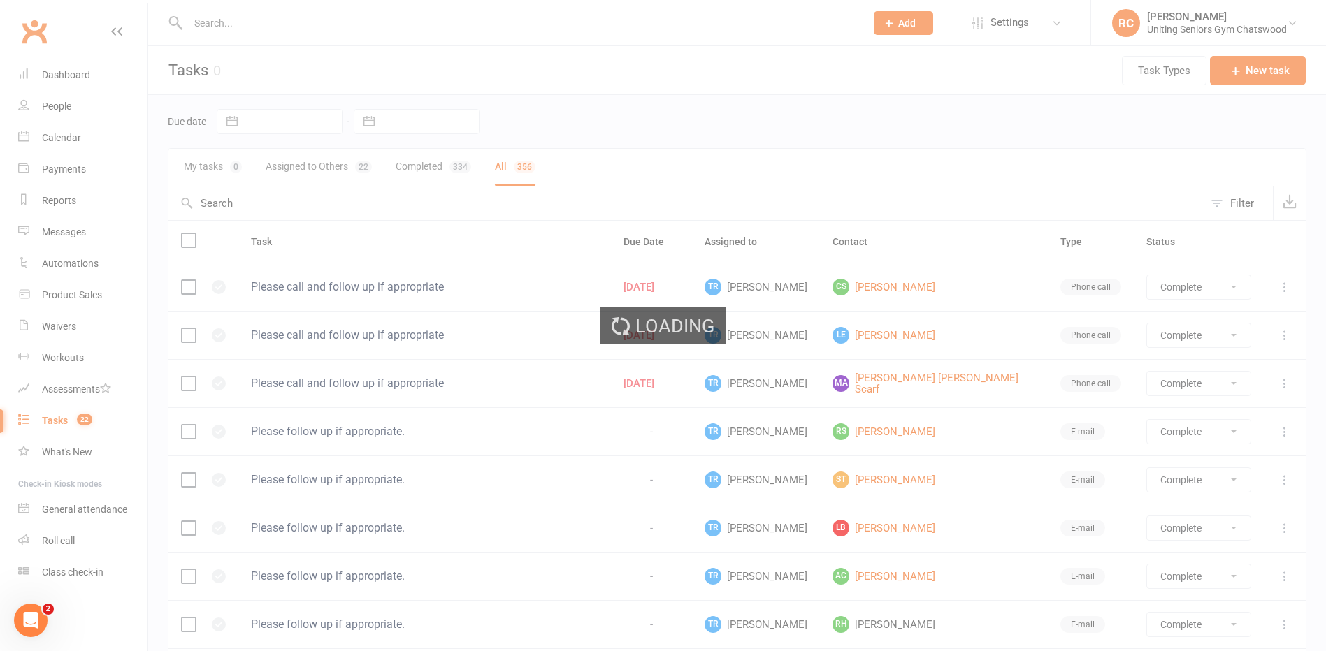
select select "finished"
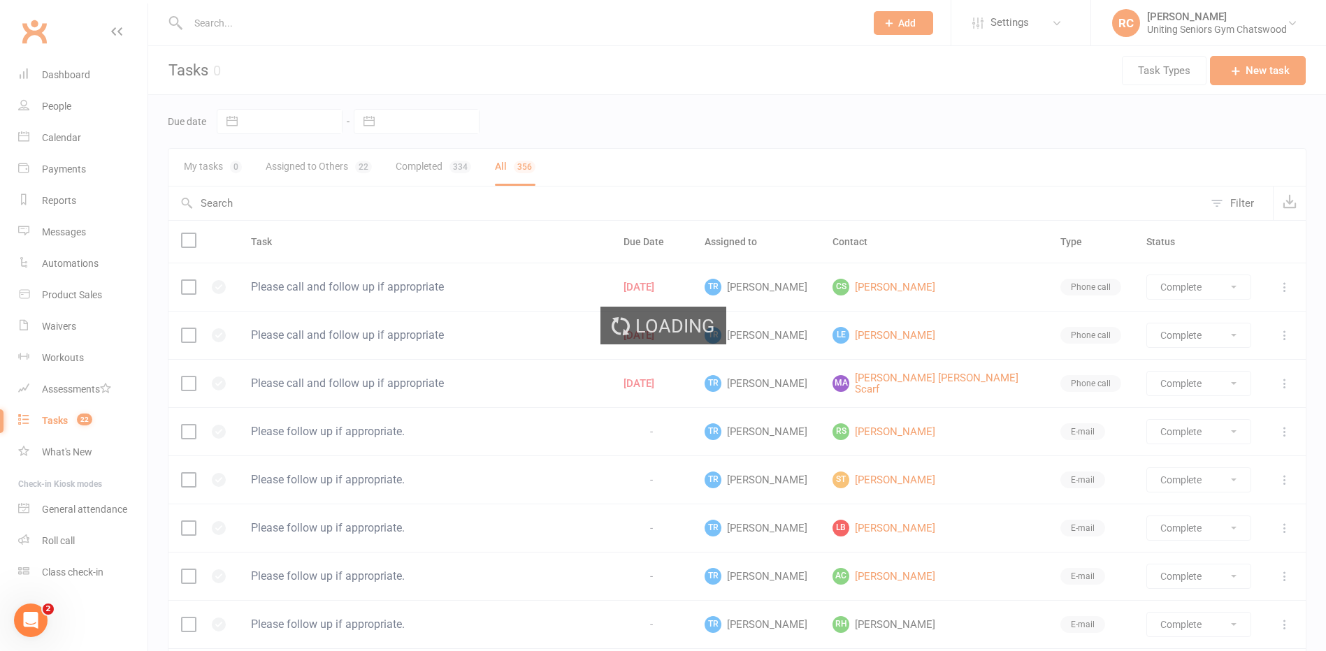
select select "finished"
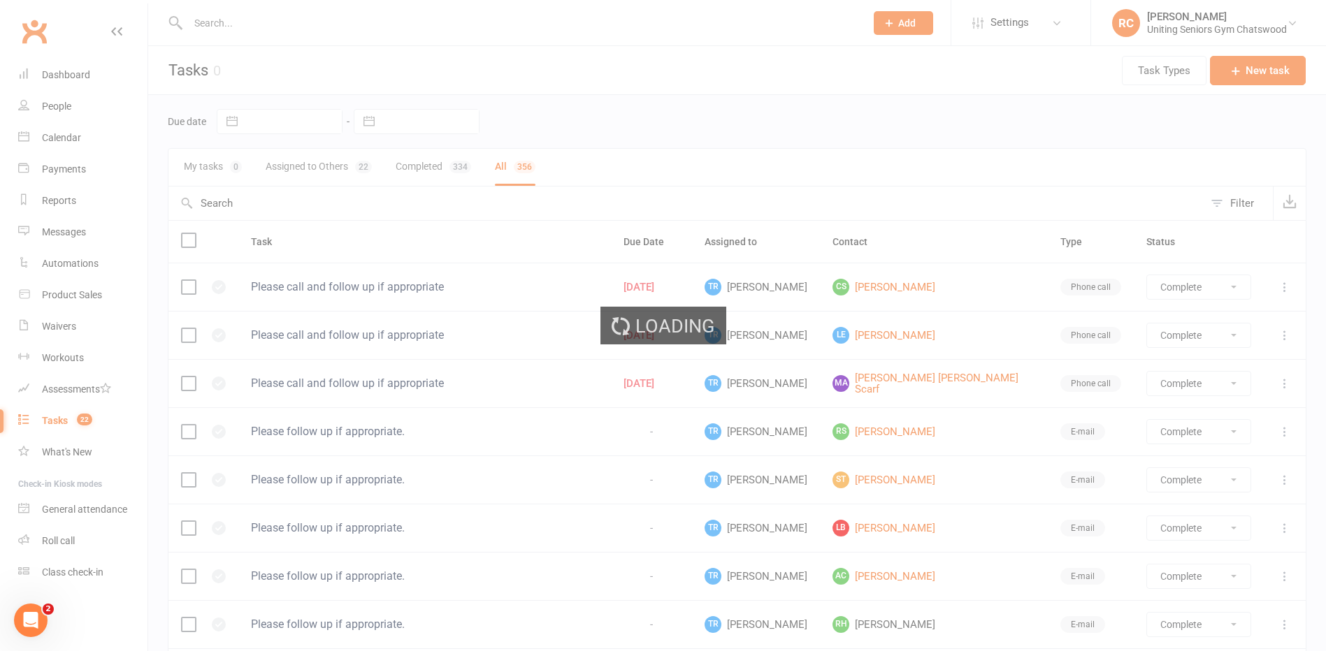
select select "finished"
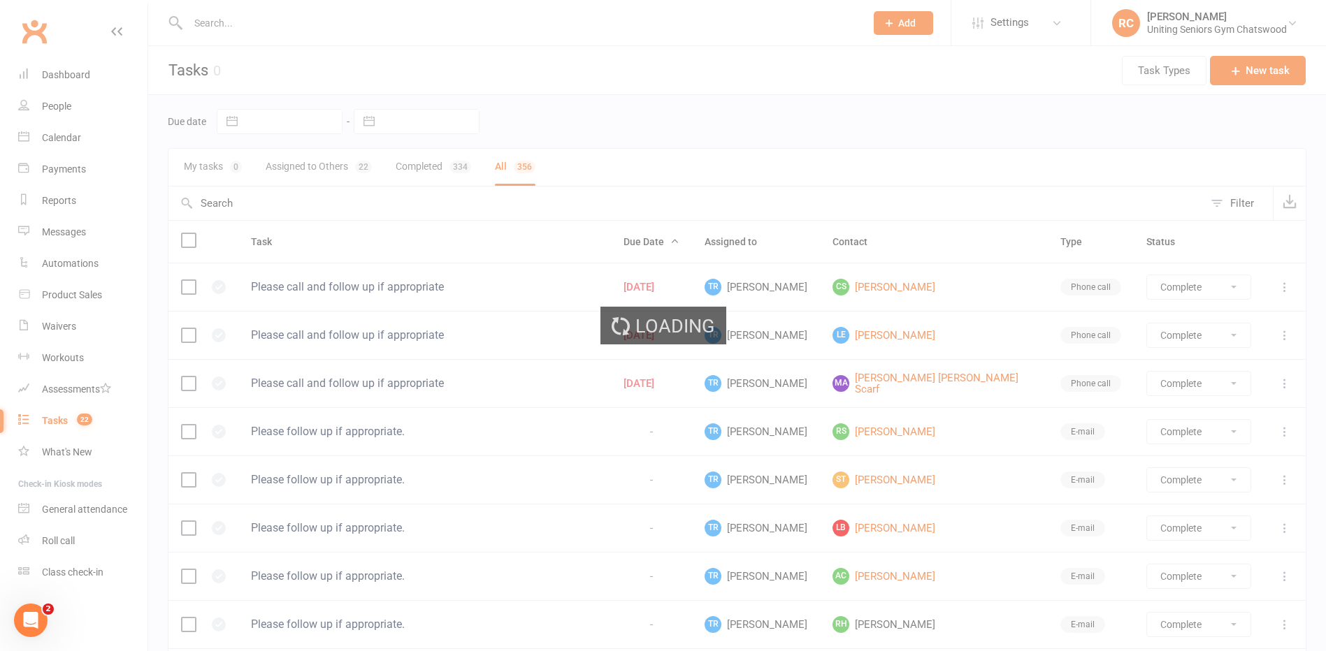
select select "finished"
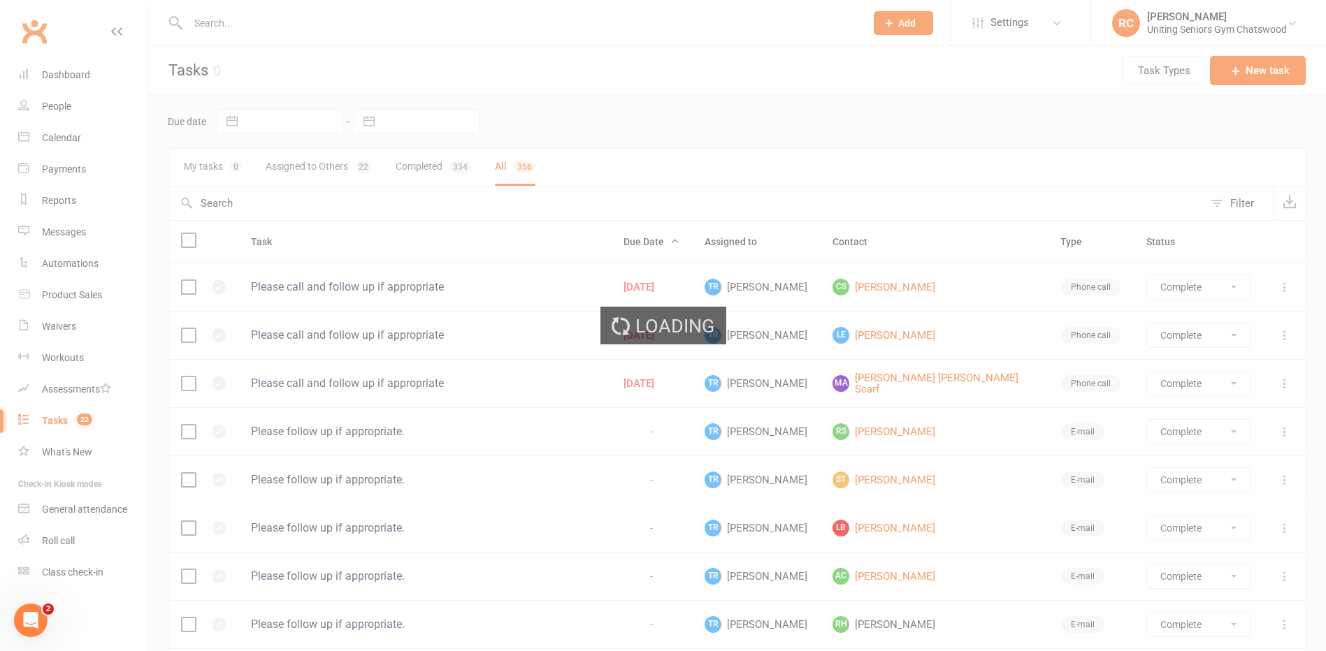
select select "finished"
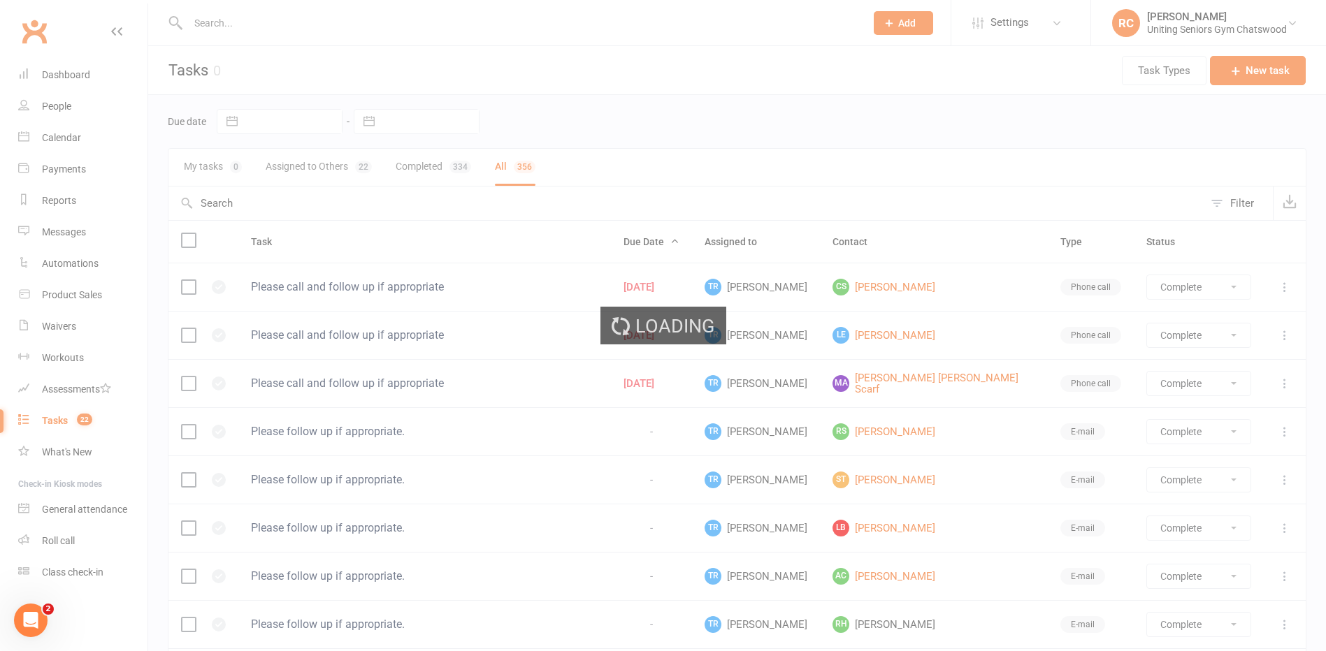
select select "finished"
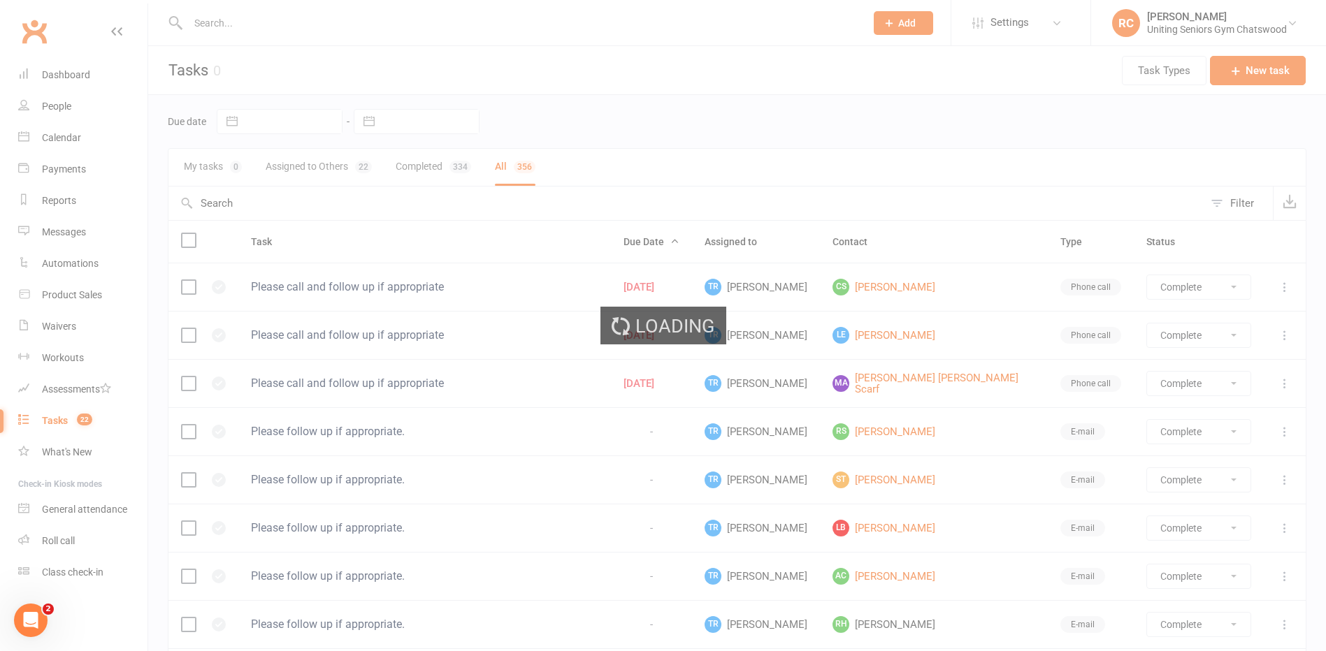
select select "finished"
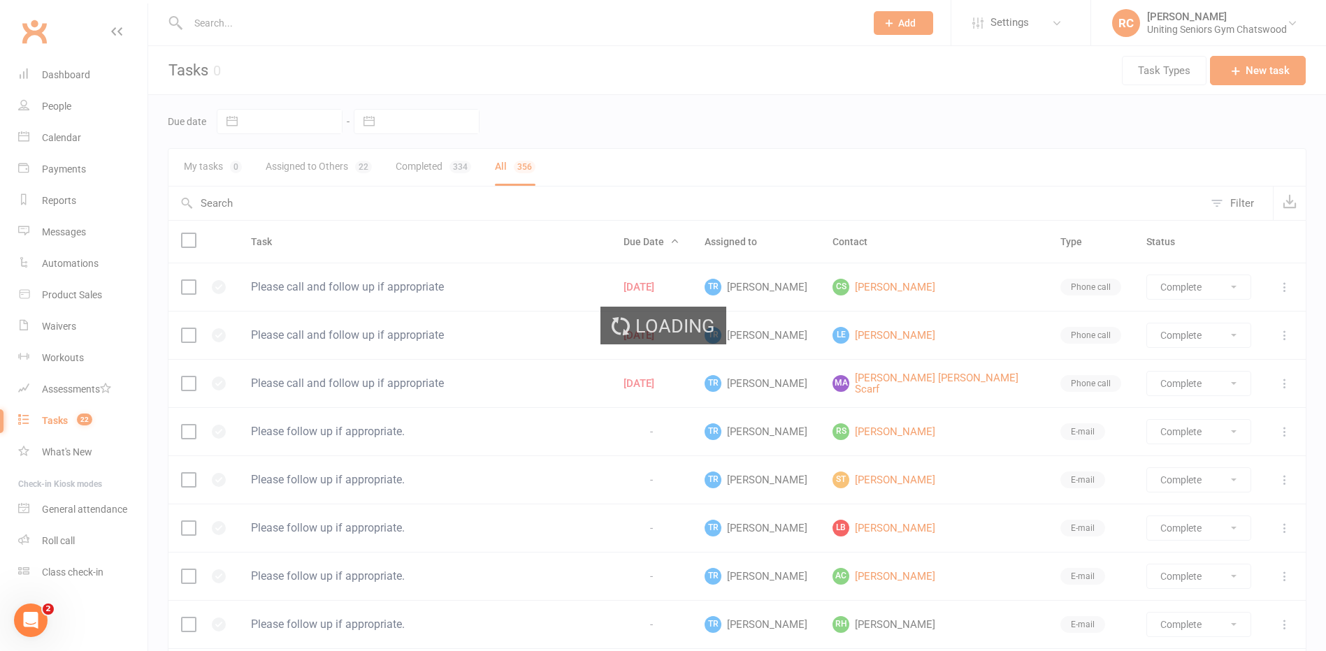
select select "finished"
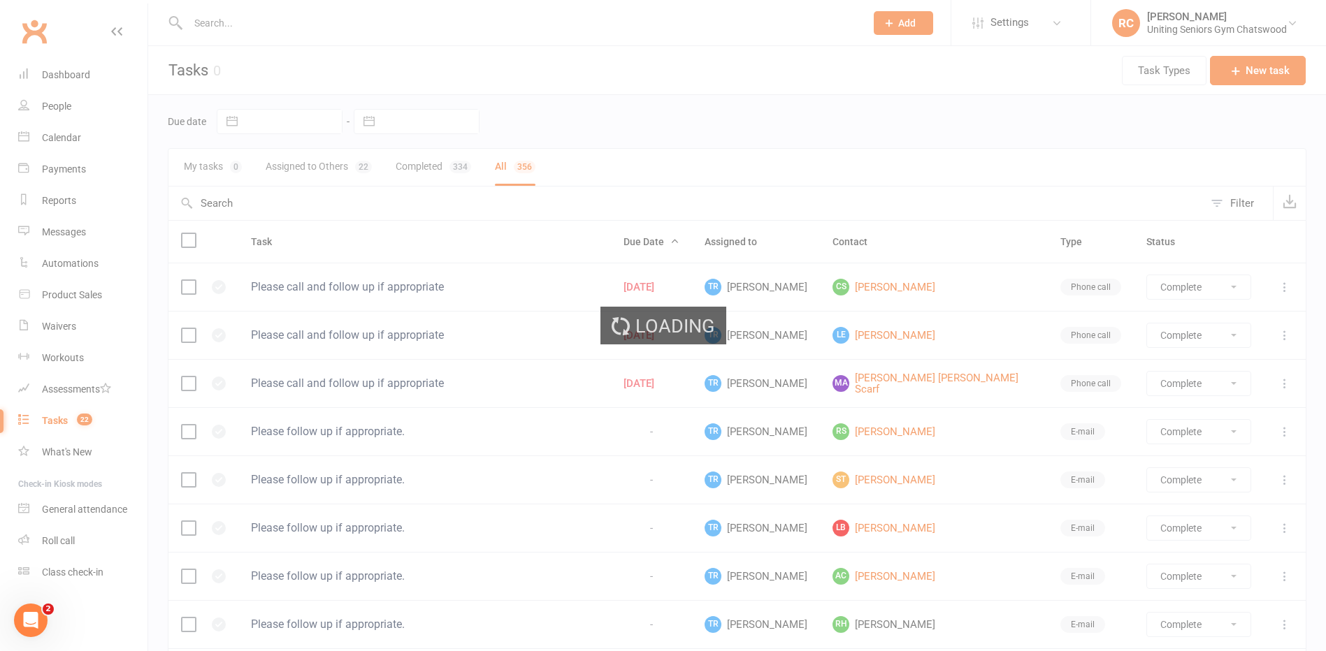
select select "finished"
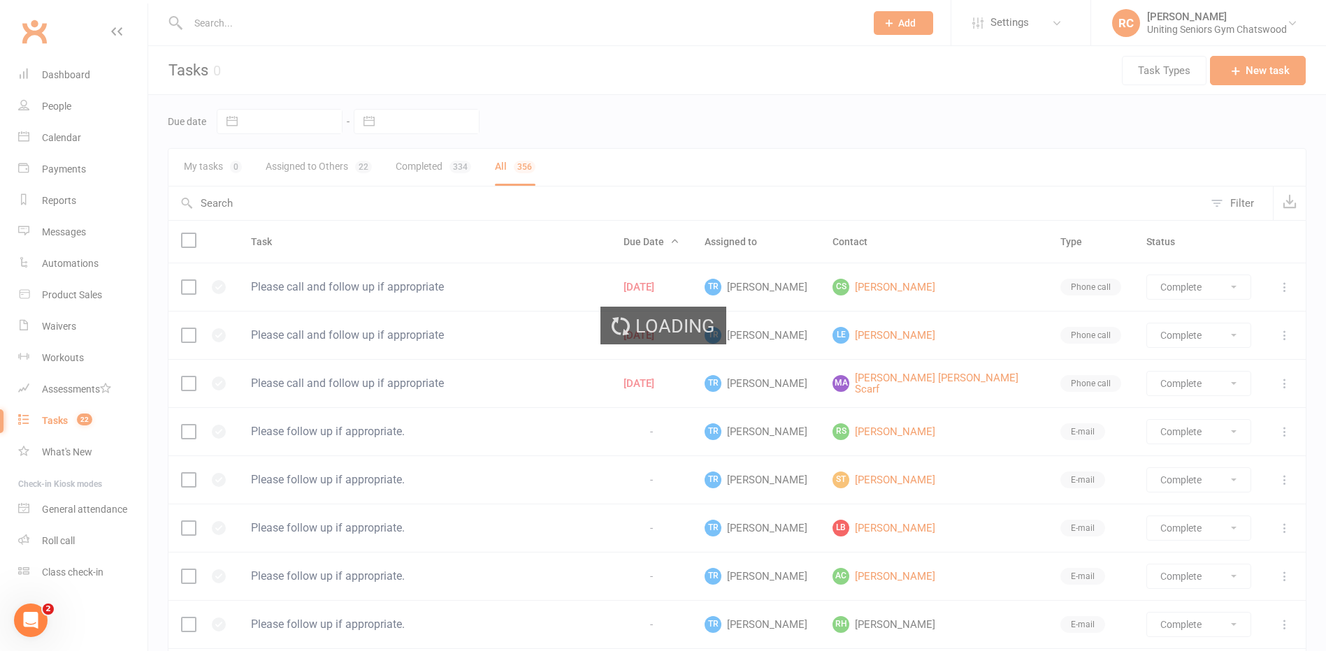
select select "finished"
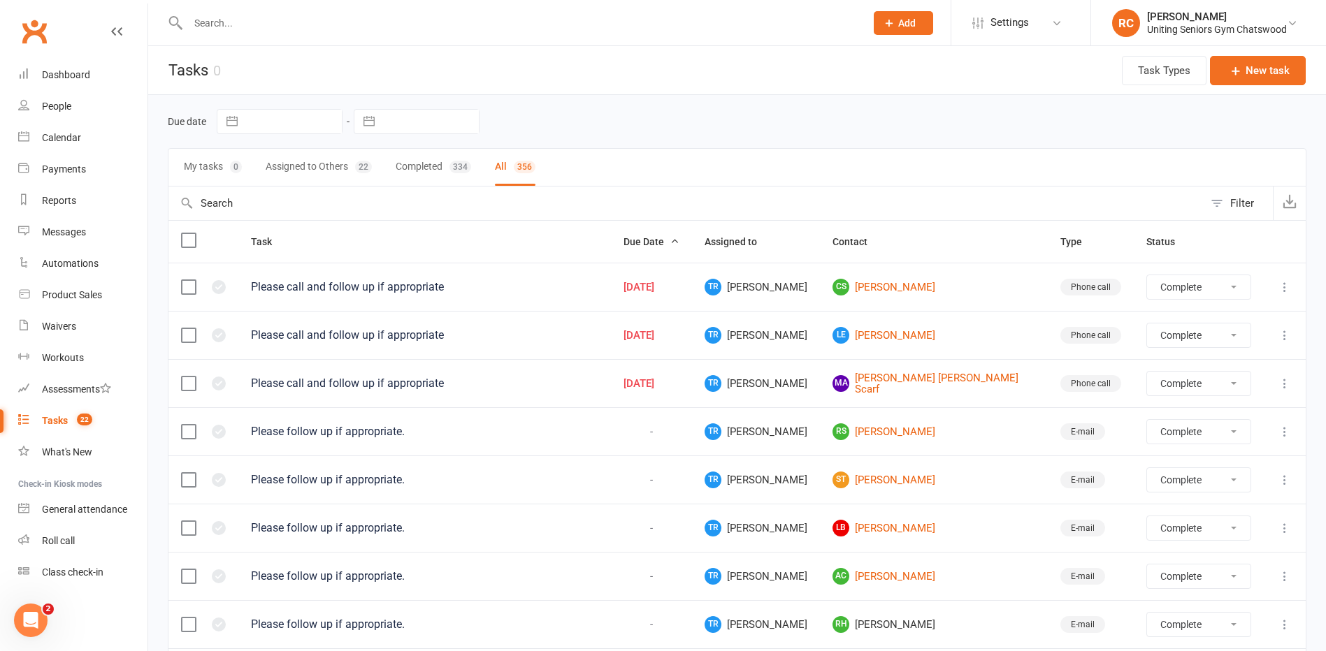
click at [424, 170] on button "Completed 334" at bounding box center [433, 167] width 75 height 37
click at [349, 171] on button "Assigned to Others 22" at bounding box center [319, 167] width 106 height 37
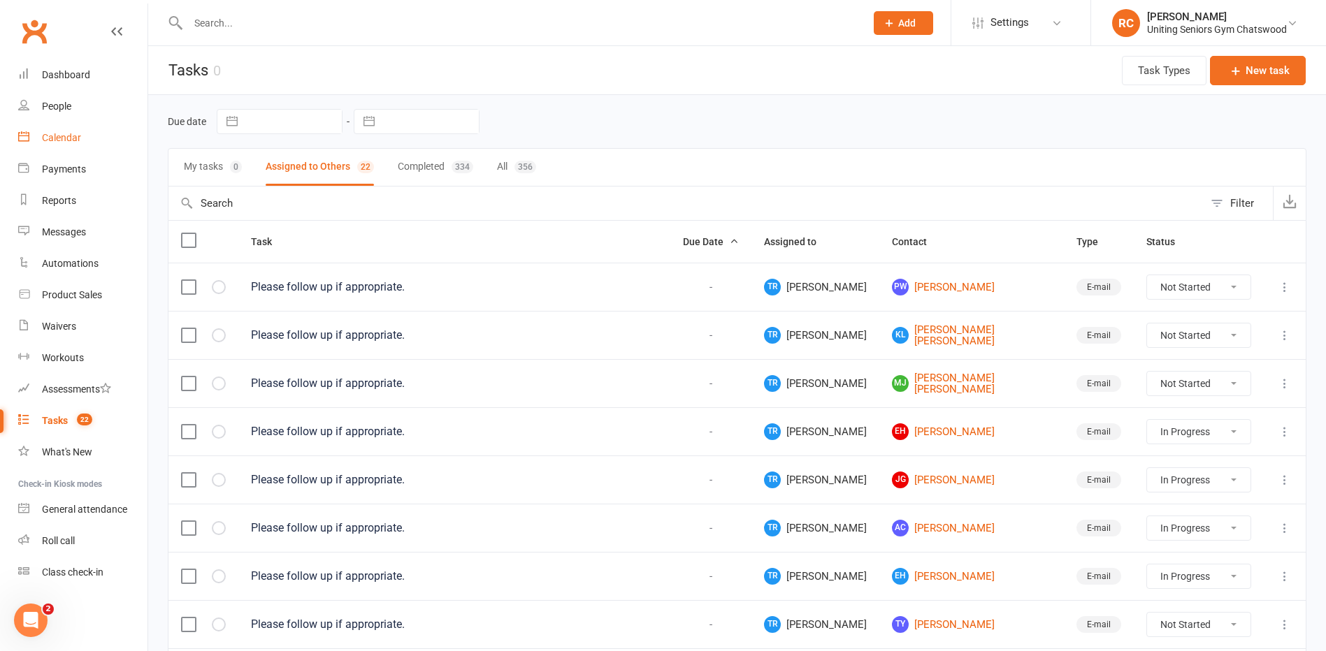
click at [52, 136] on div "Calendar" at bounding box center [61, 137] width 39 height 11
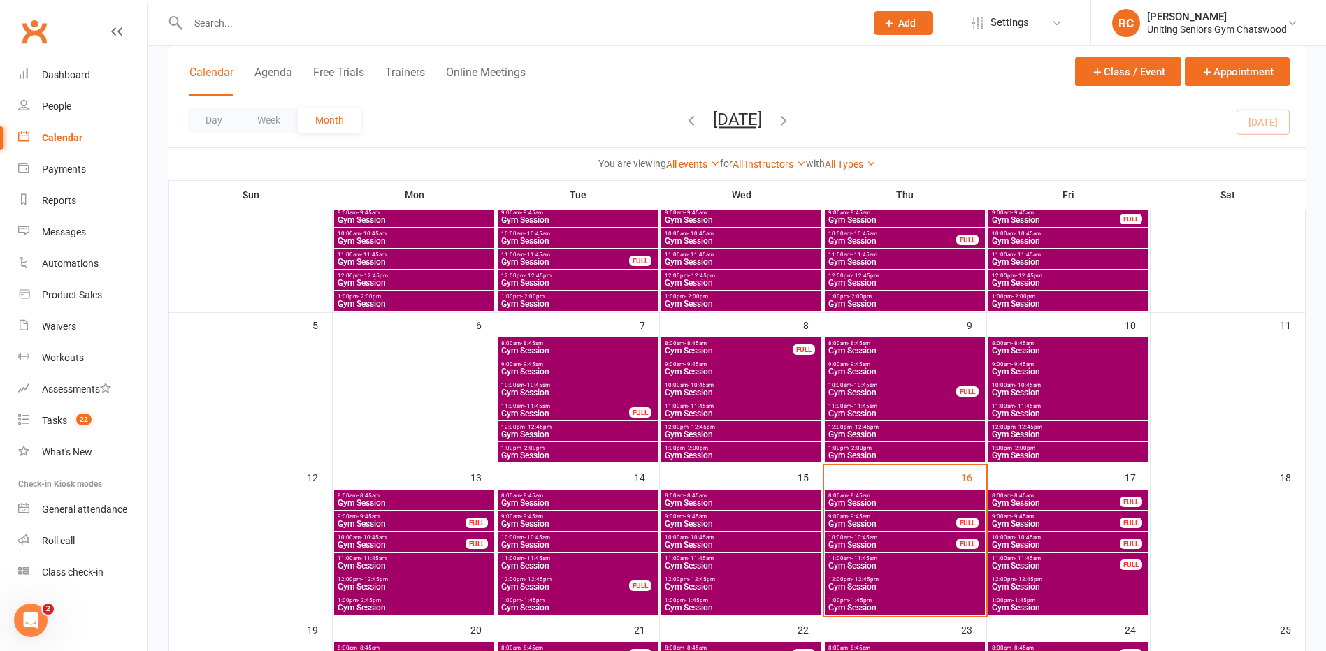
scroll to position [140, 0]
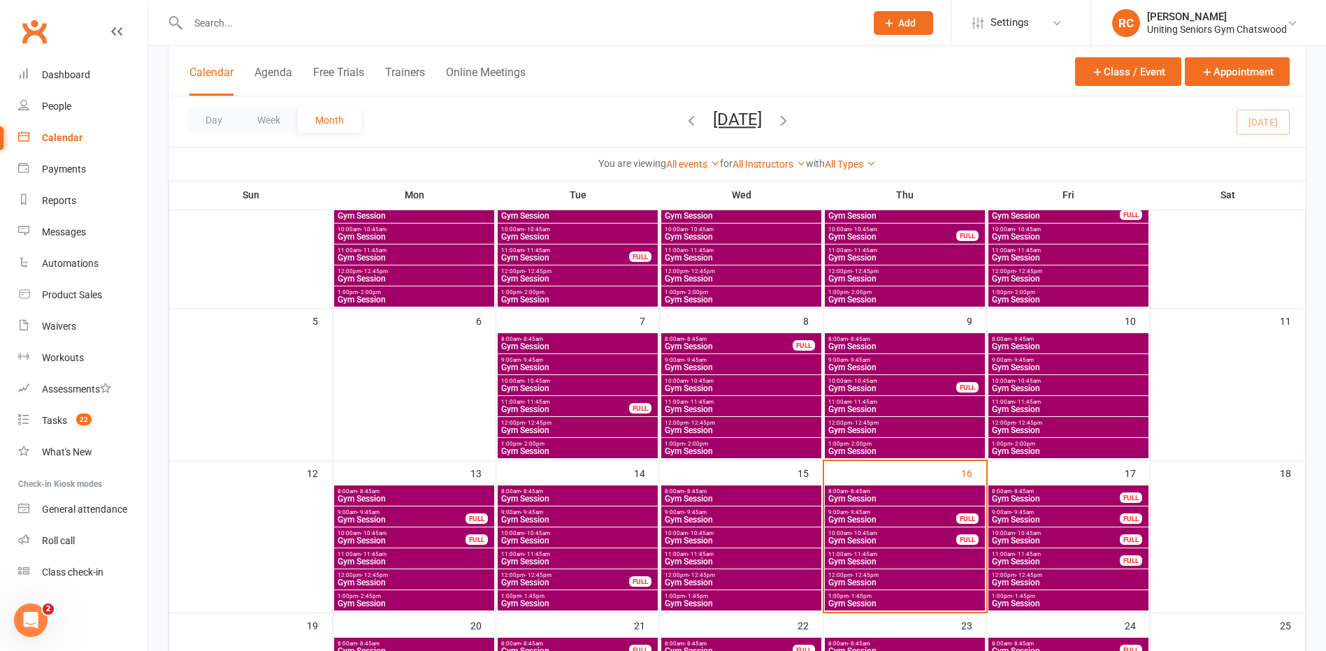
click at [1033, 576] on span "- 12:45pm" at bounding box center [1029, 575] width 27 height 6
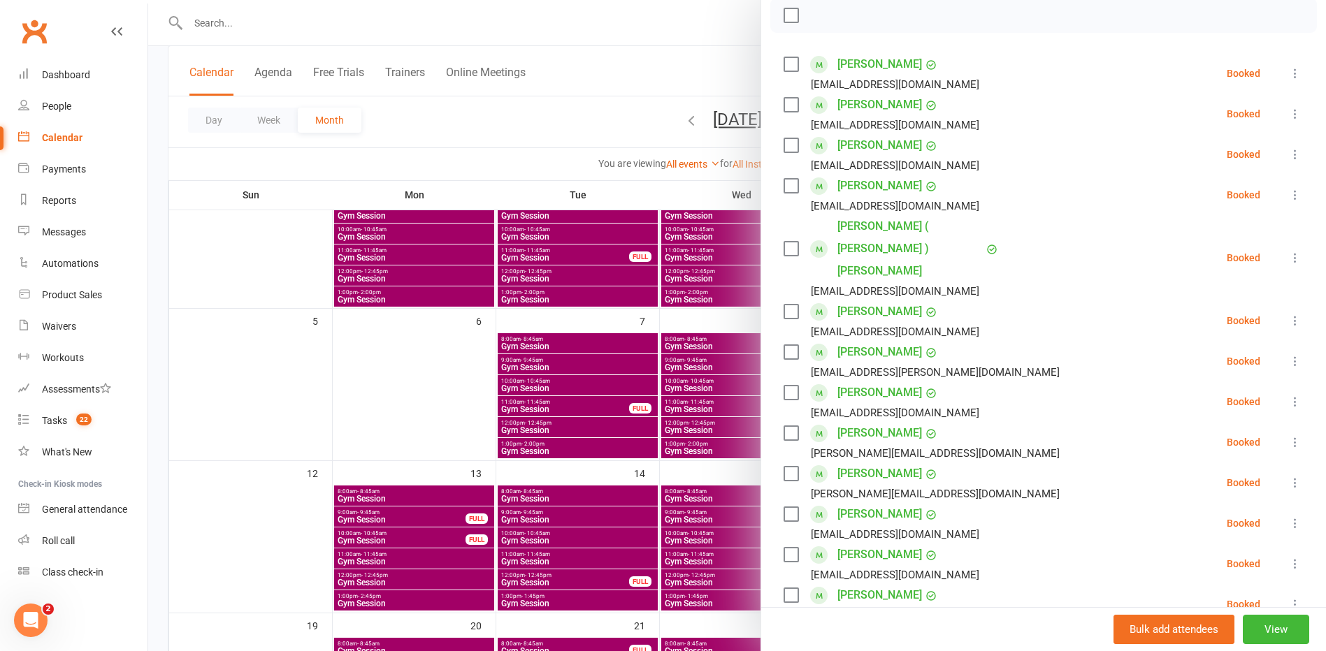
scroll to position [210, 0]
click at [1288, 352] on icon at bounding box center [1295, 359] width 14 height 14
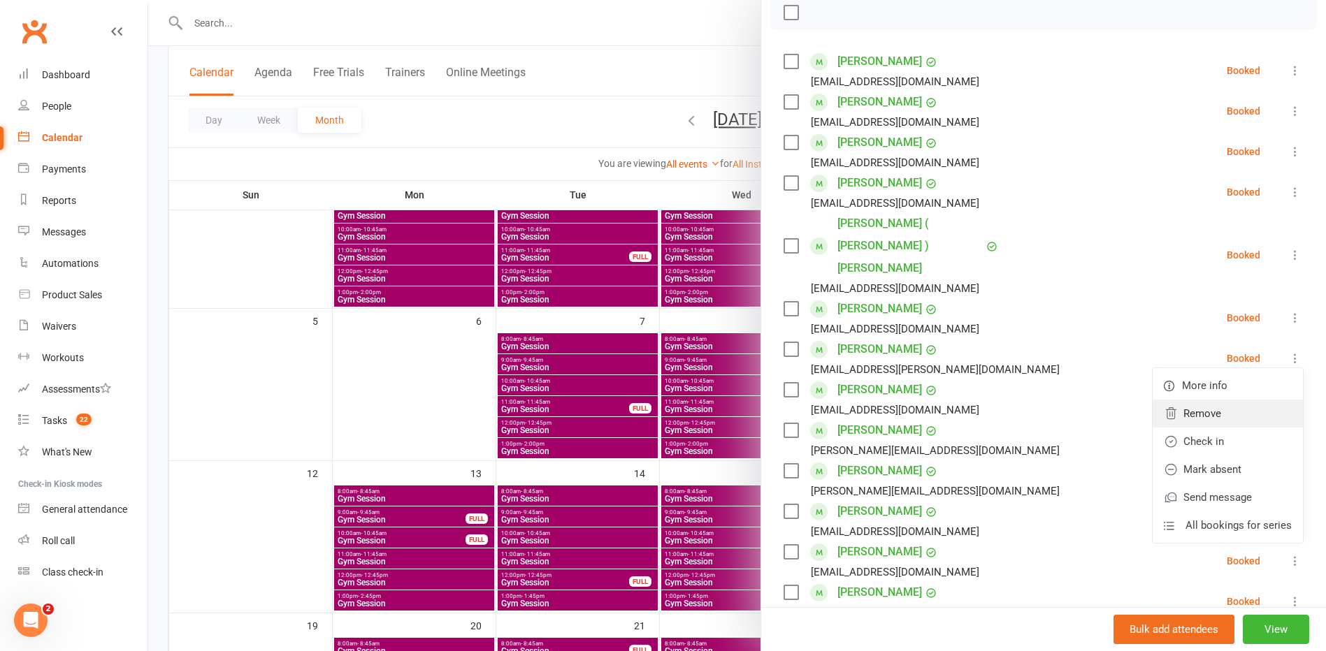
click at [1196, 400] on link "Remove" at bounding box center [1228, 414] width 150 height 28
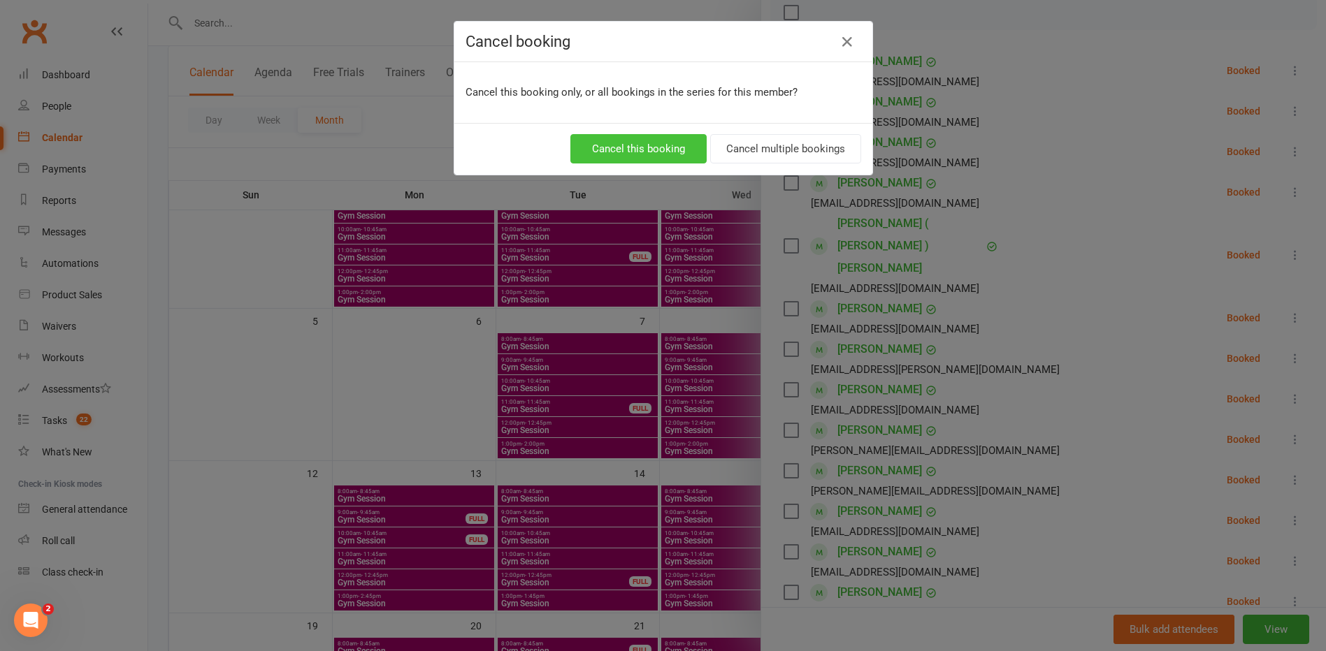
click at [598, 141] on button "Cancel this booking" at bounding box center [638, 148] width 136 height 29
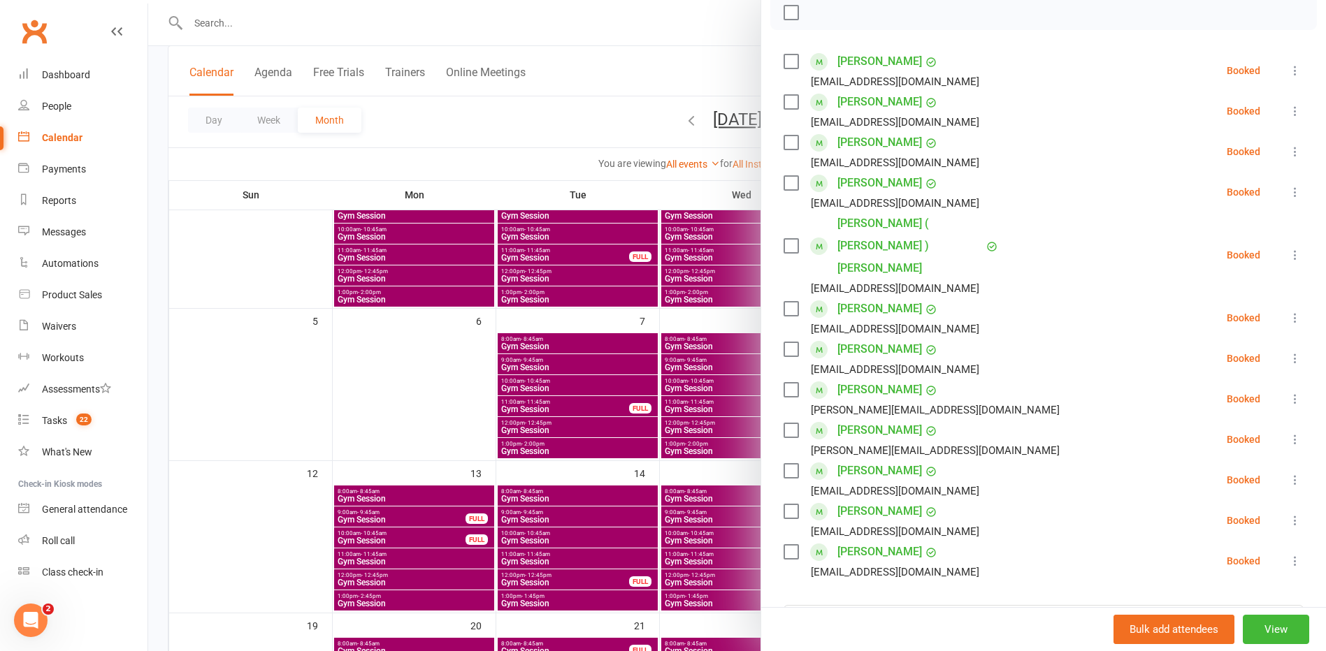
click at [589, 131] on div at bounding box center [737, 325] width 1178 height 651
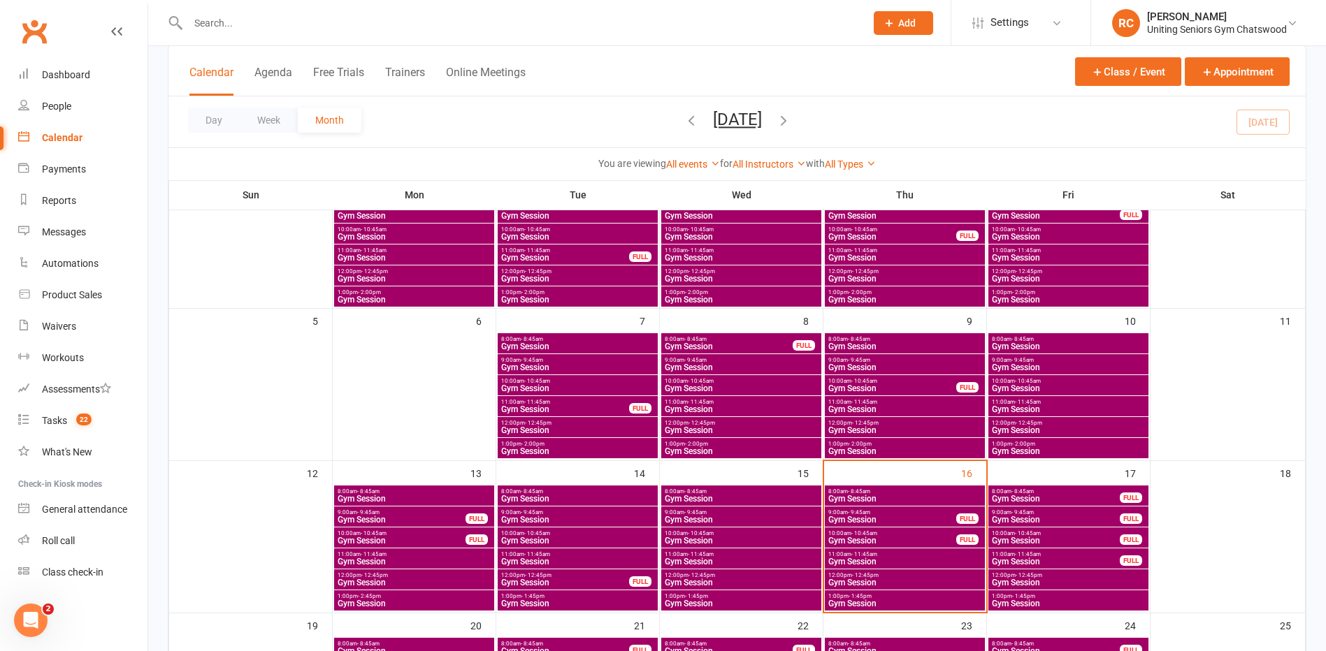
click at [338, 15] on input "text" at bounding box center [520, 23] width 672 height 20
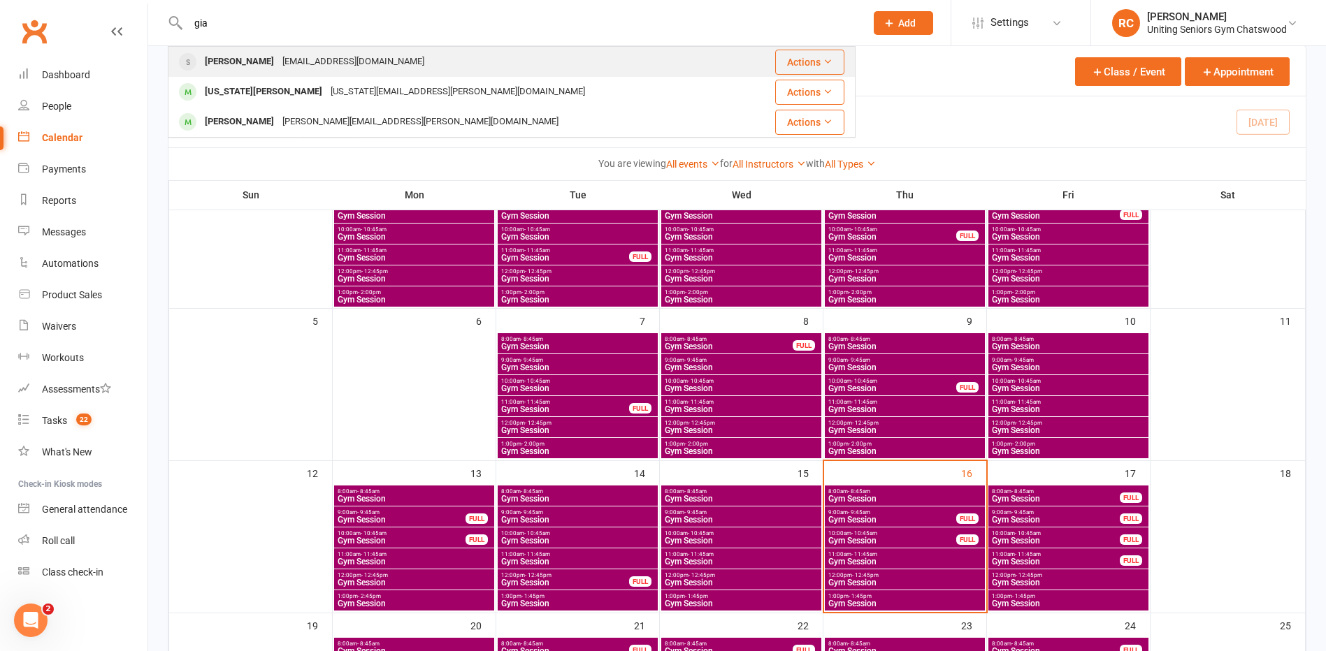
click at [337, 64] on div "[EMAIL_ADDRESS][DOMAIN_NAME]" at bounding box center [353, 62] width 150 height 20
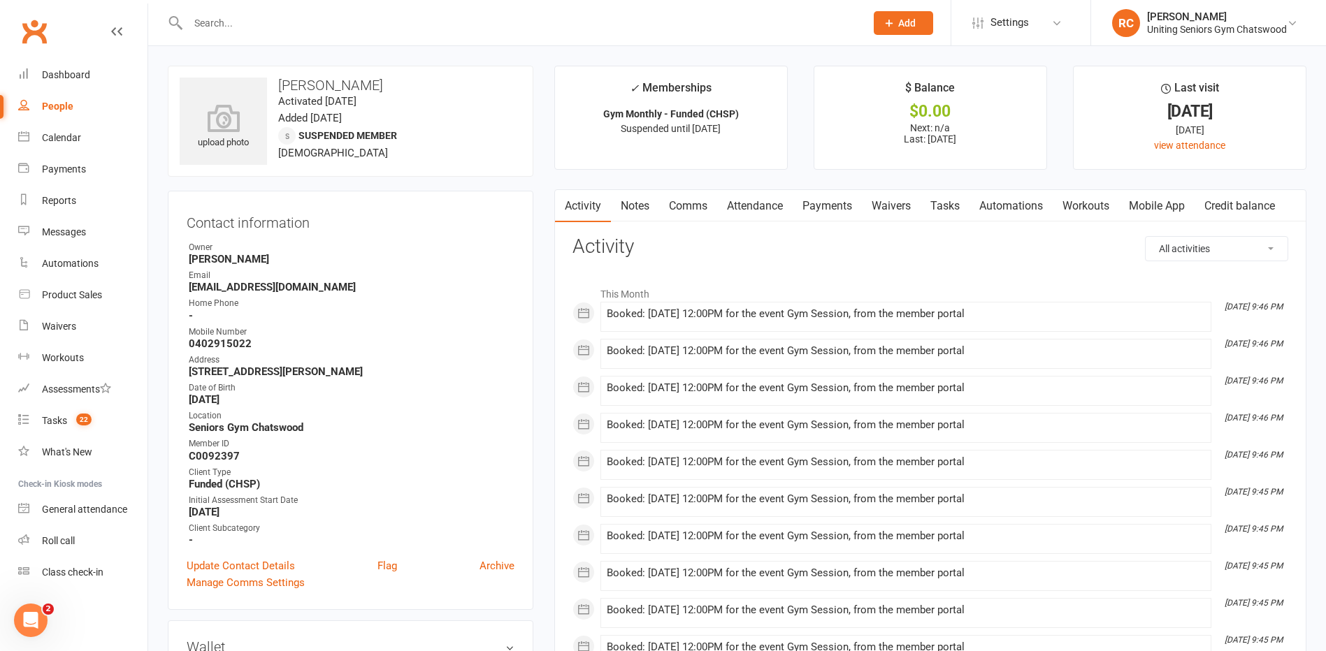
drag, startPoint x: 275, startPoint y: 23, endPoint x: 97, endPoint y: 13, distance: 178.5
click at [97, 3] on header "Prospect Member Non-attending contact Class / event Appointment Task Membership…" at bounding box center [663, 3] width 1326 height 0
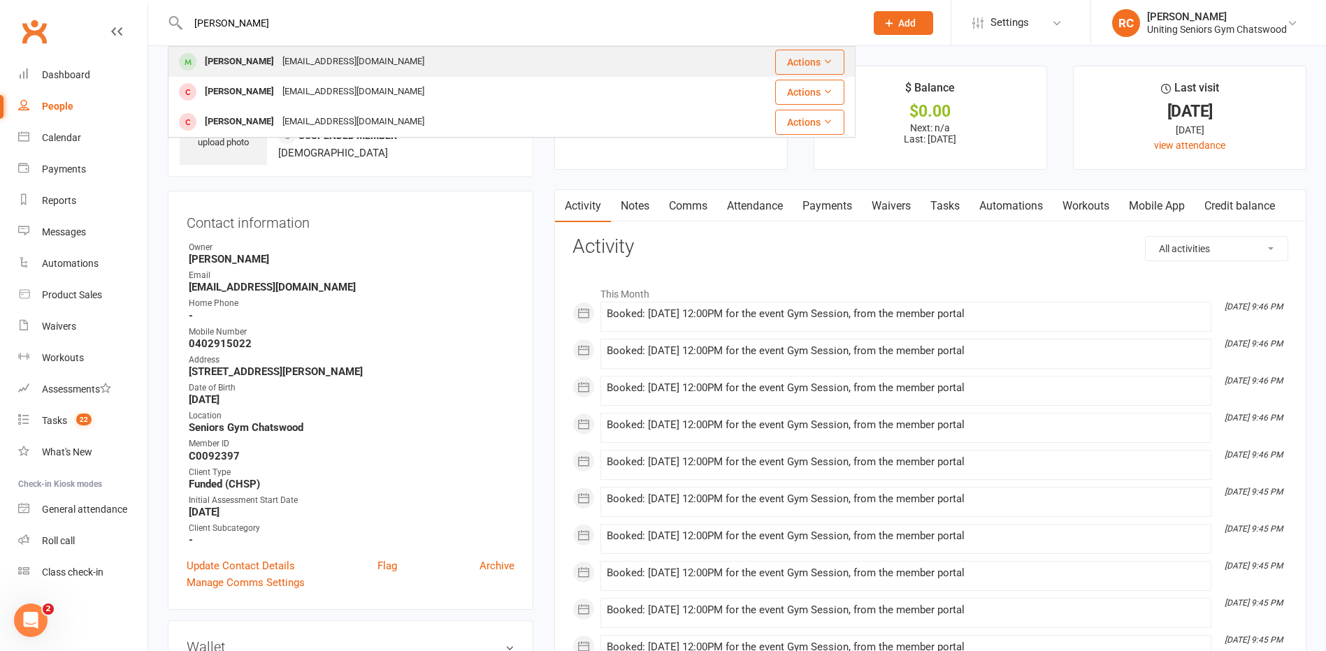
click at [221, 58] on div "[PERSON_NAME]" at bounding box center [240, 62] width 78 height 20
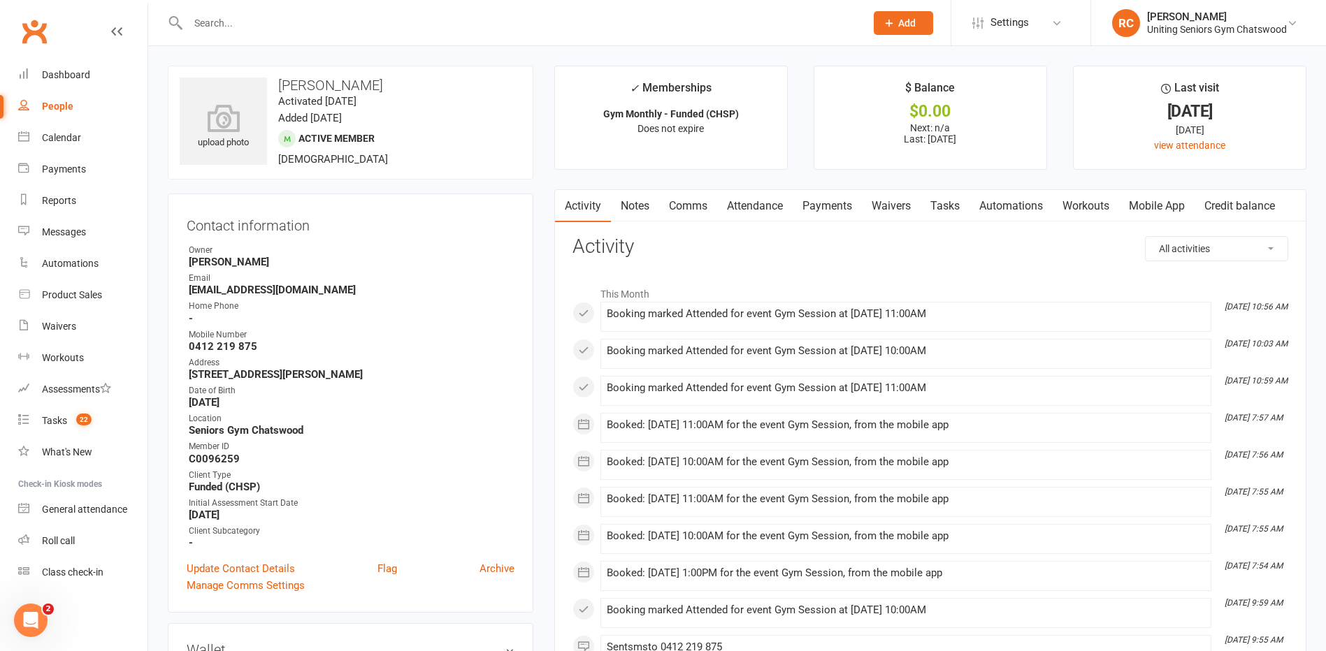
click at [235, 22] on input "text" at bounding box center [520, 23] width 672 height 20
click at [60, 137] on div "Calendar" at bounding box center [61, 137] width 39 height 11
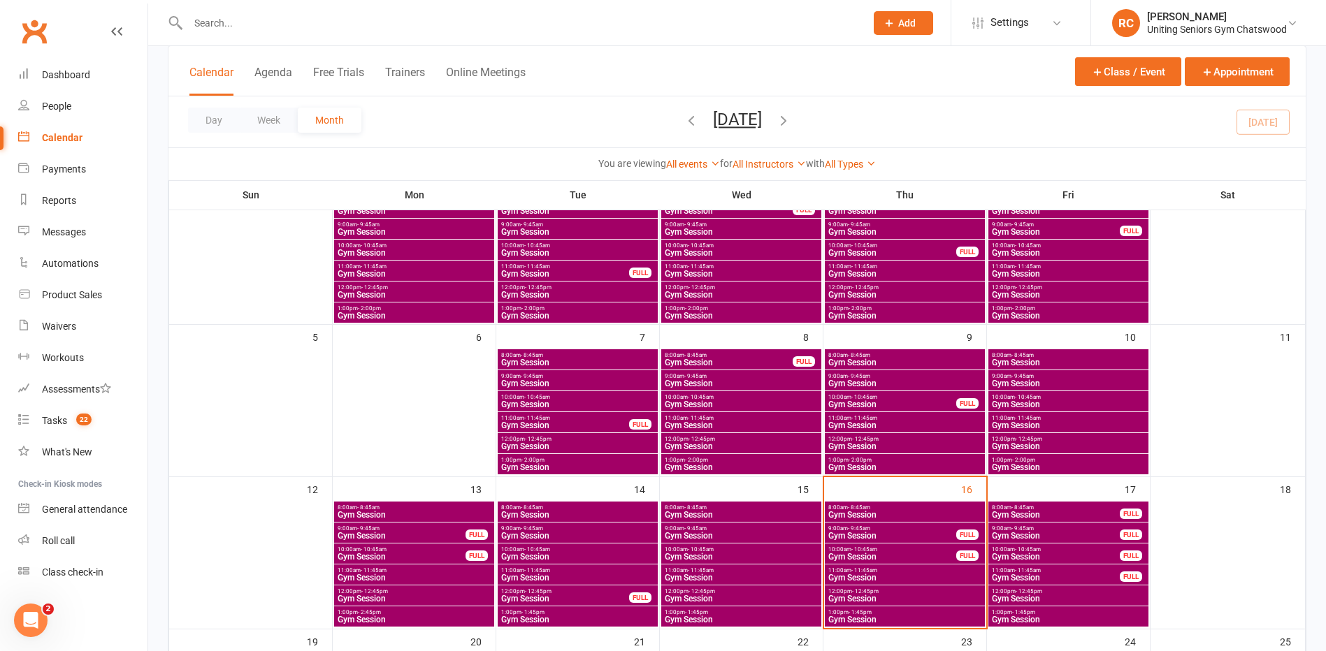
scroll to position [210, 0]
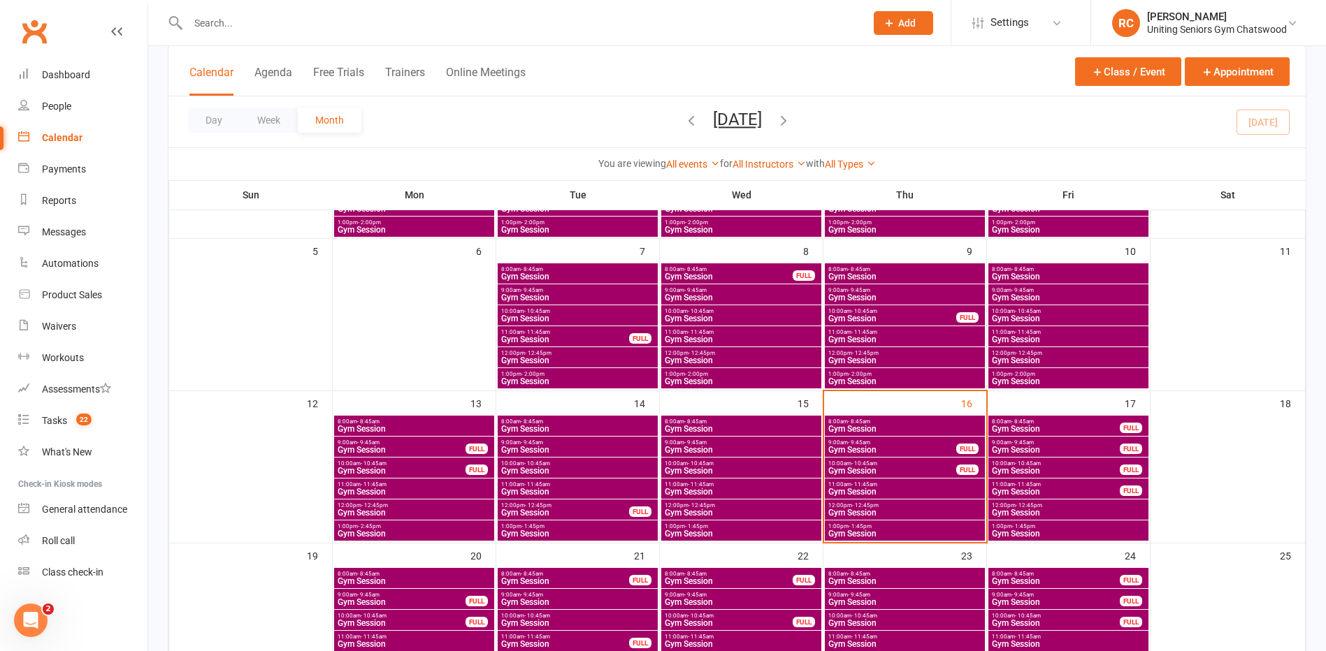
click at [1041, 427] on span "Gym Session" at bounding box center [1055, 429] width 129 height 8
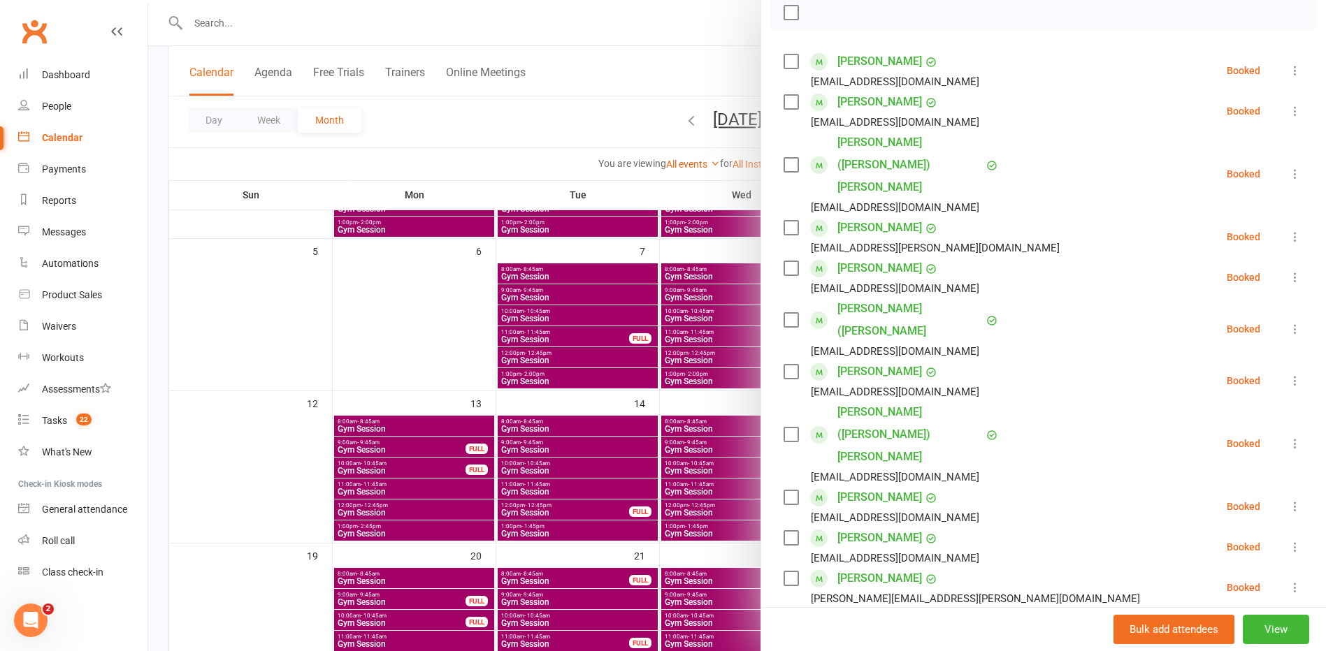
scroll to position [280, 0]
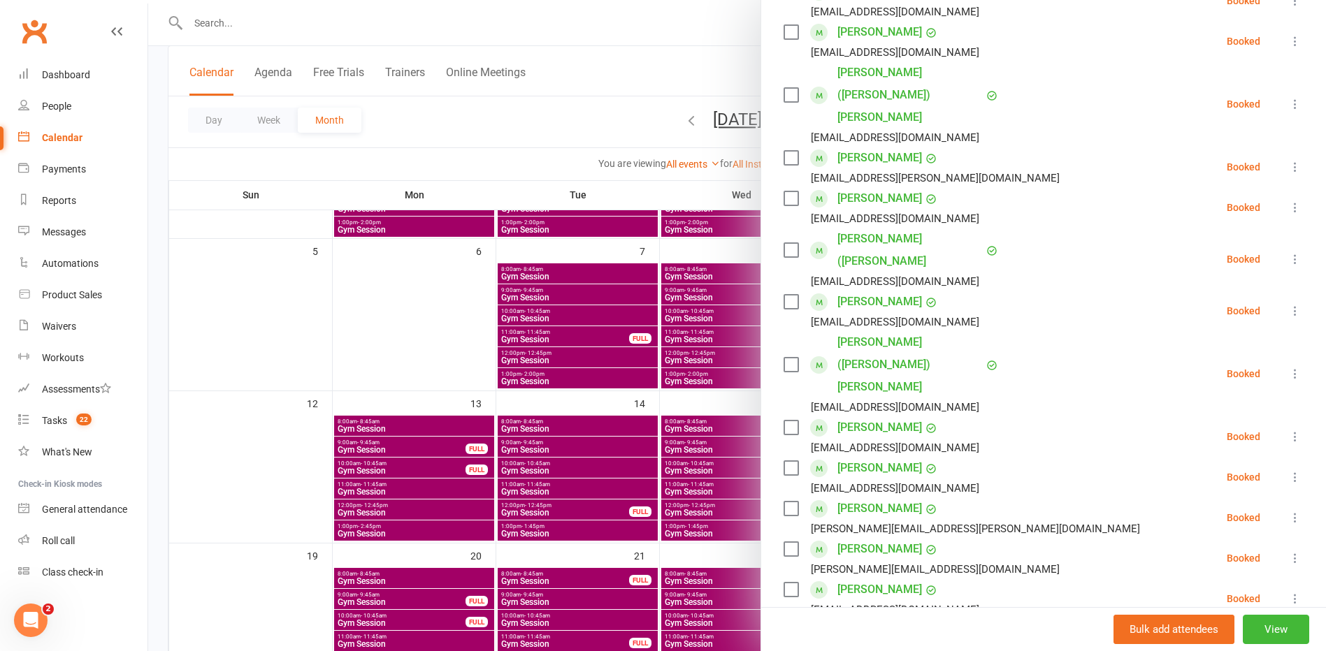
click at [381, 439] on div at bounding box center [737, 325] width 1178 height 651
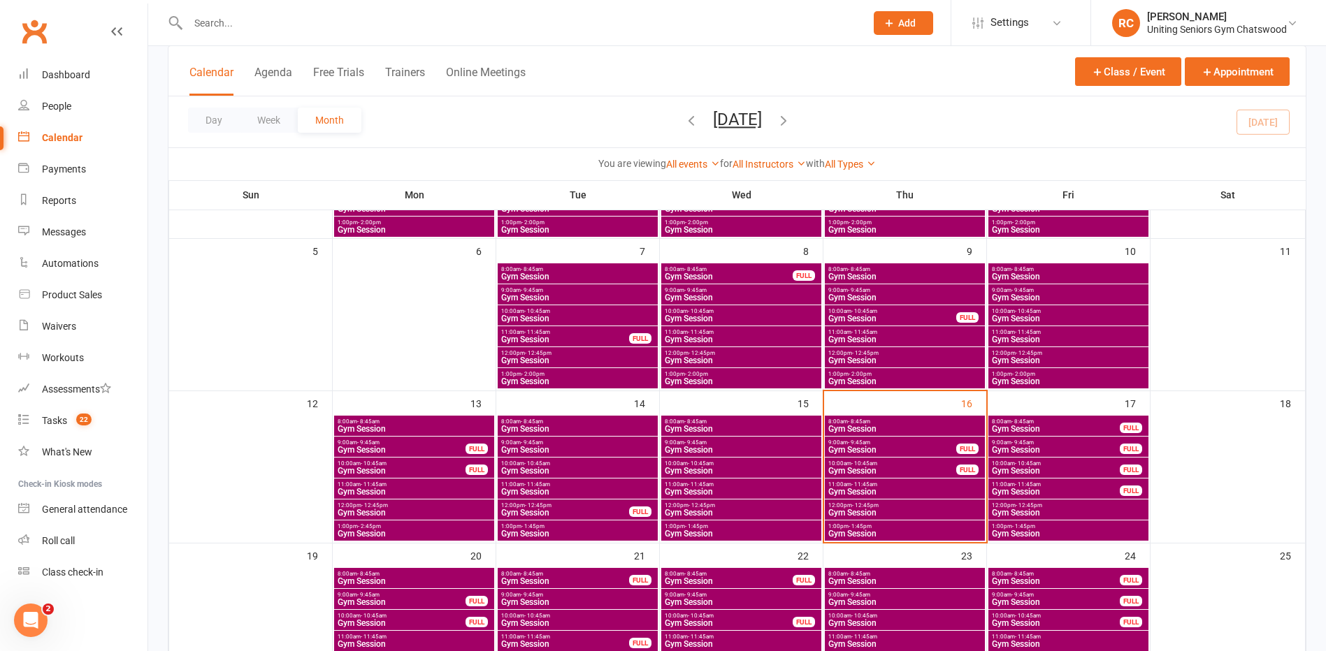
click at [401, 447] on span "Gym Session" at bounding box center [401, 450] width 129 height 8
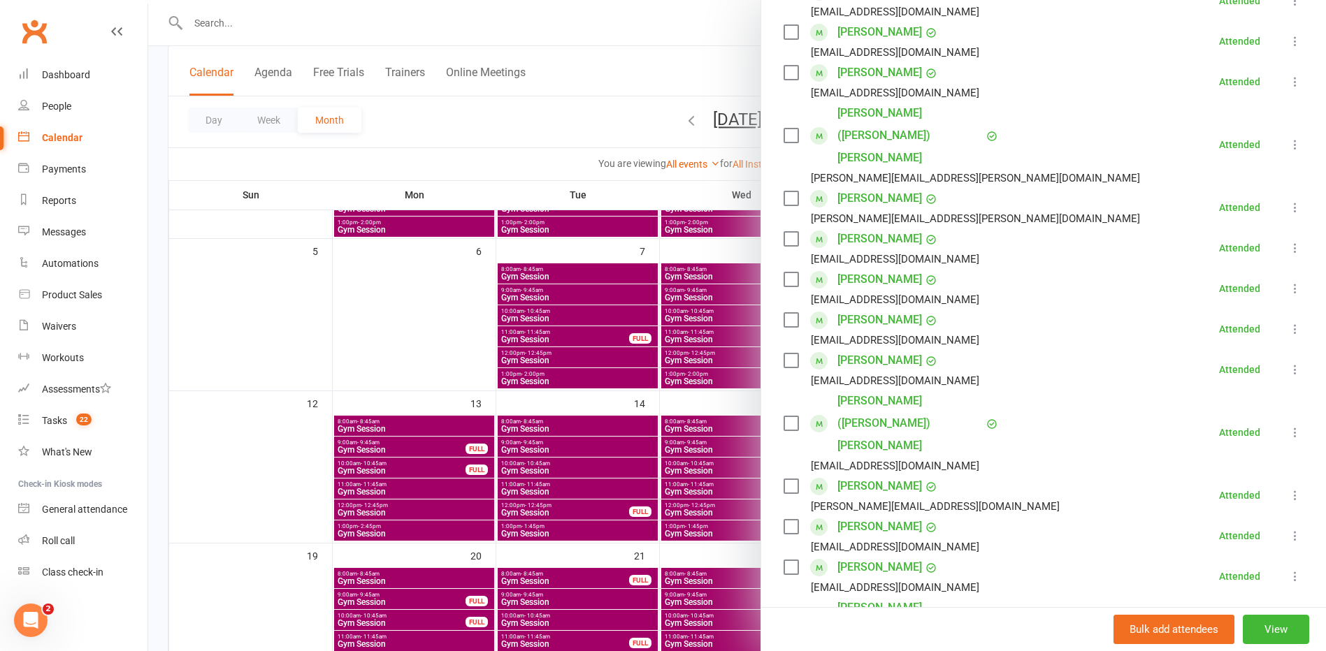
click at [416, 468] on div at bounding box center [737, 325] width 1178 height 651
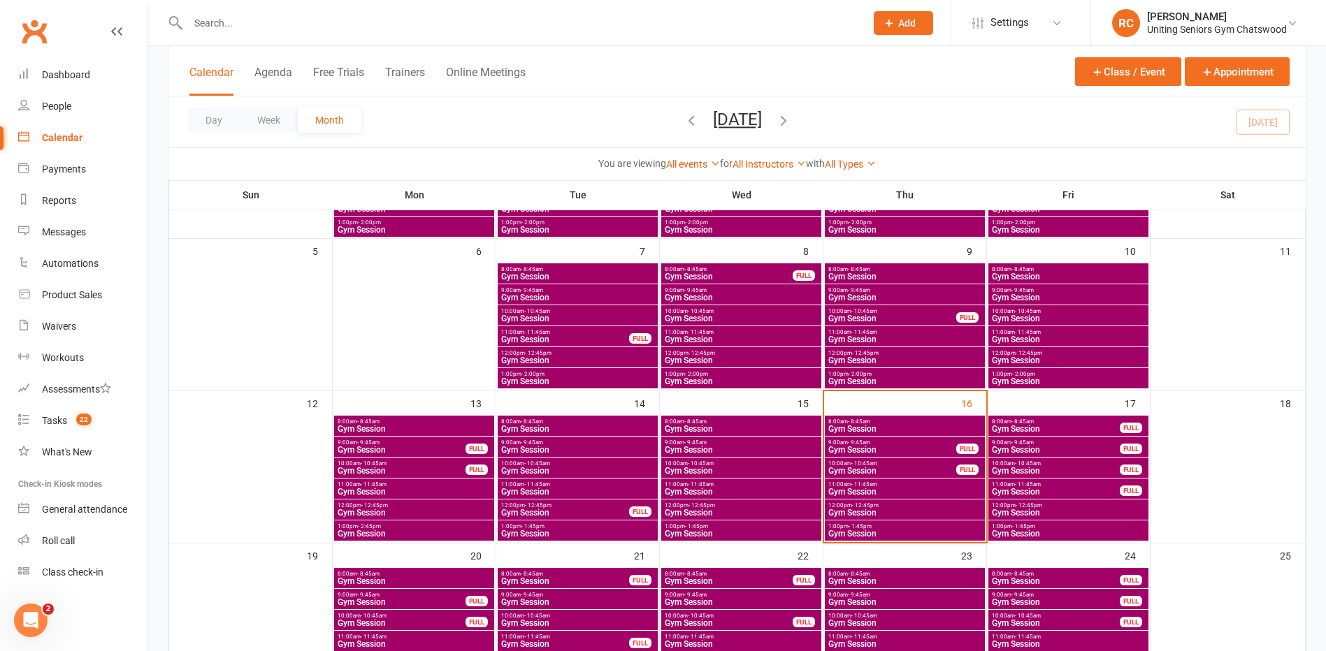
click at [331, 28] on input "text" at bounding box center [520, 23] width 672 height 20
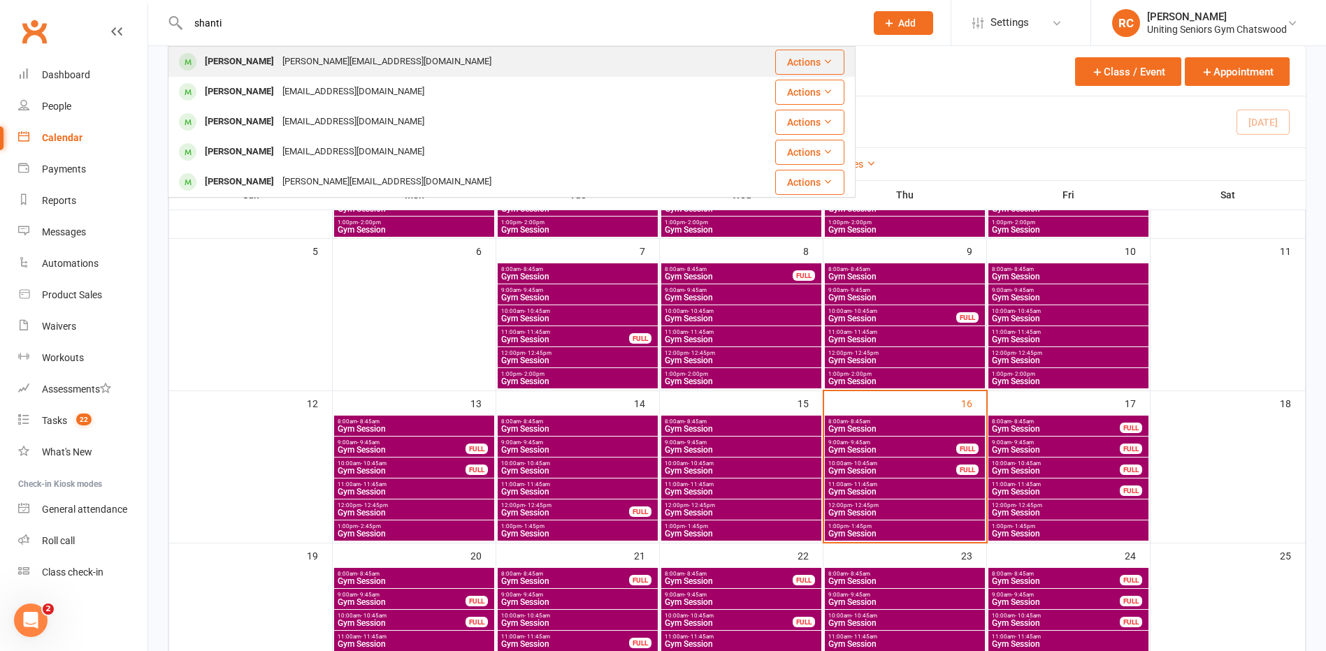
click at [293, 70] on div "[PERSON_NAME][EMAIL_ADDRESS][DOMAIN_NAME]" at bounding box center [386, 62] width 217 height 20
